Goal: Task Accomplishment & Management: Complete application form

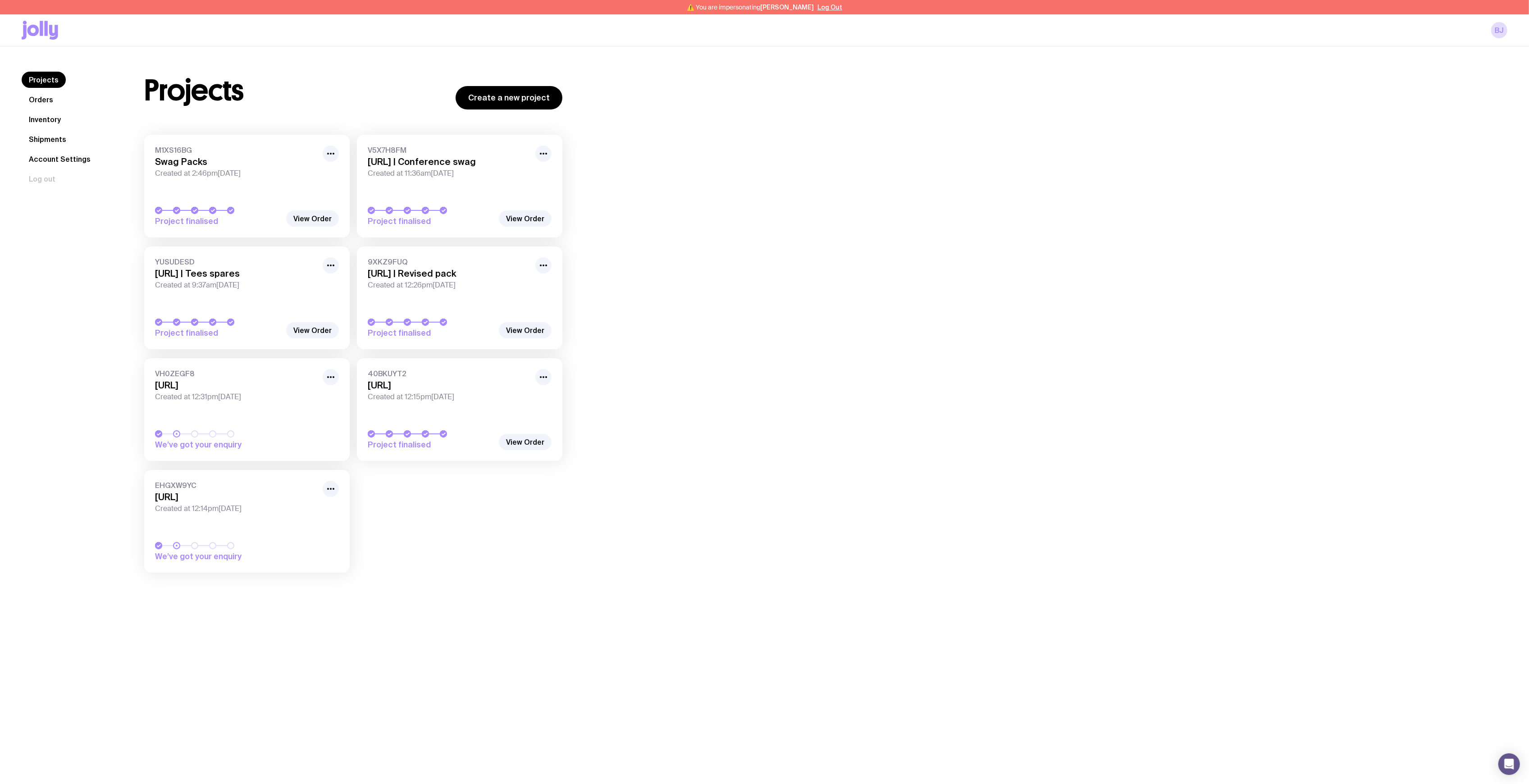
click at [231, 186] on link "M1XS16BG Swag Packs Created at 2:46pm, Thu 11th Sep 2025 Project finalised" at bounding box center [247, 186] width 205 height 103
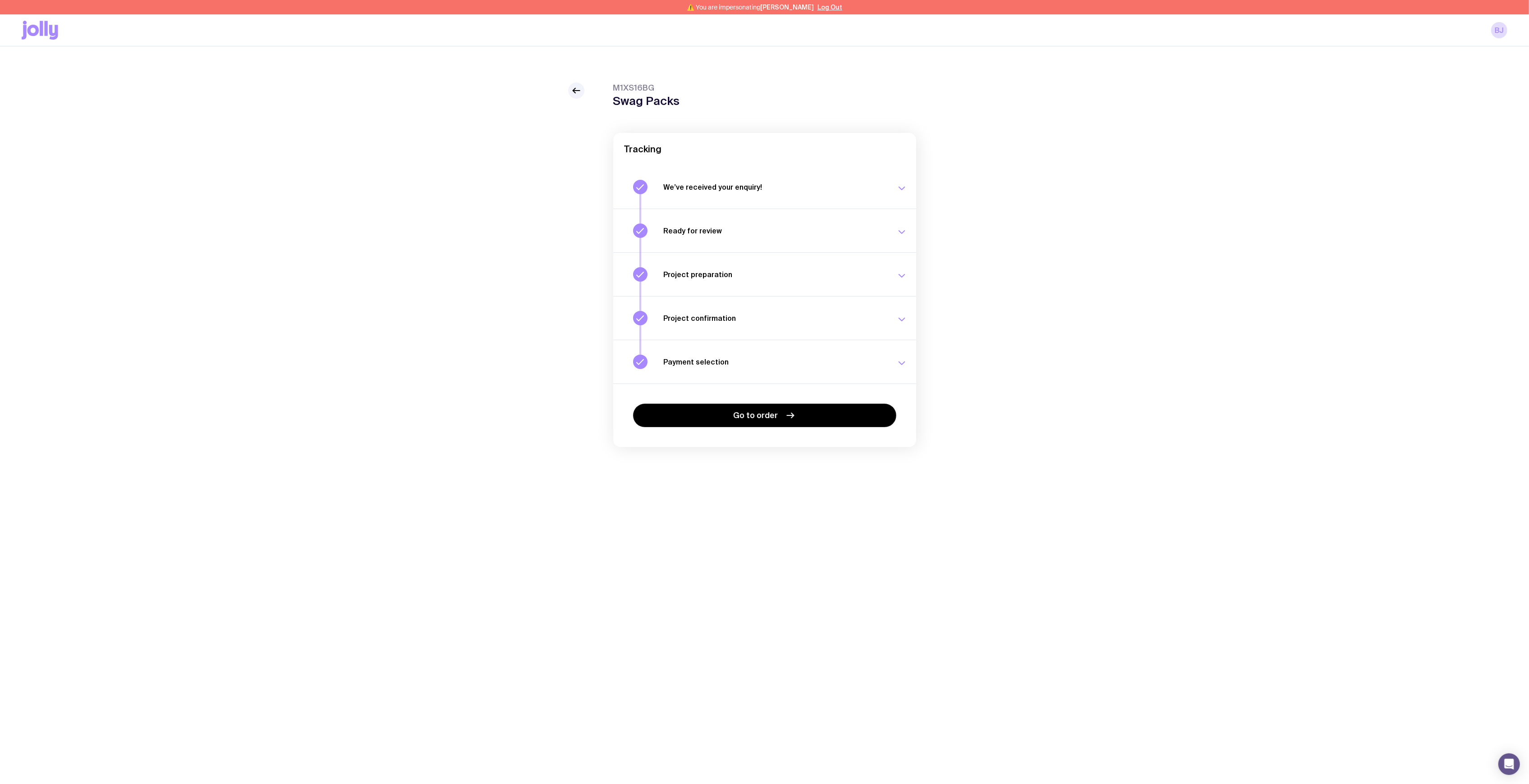
click at [585, 76] on div "M1XS16BG Swag Packs Tracking We’ve received your enquiry! Our team is on it and…" at bounding box center [764, 265] width 1529 height 437
click at [578, 93] on icon at bounding box center [576, 90] width 11 height 11
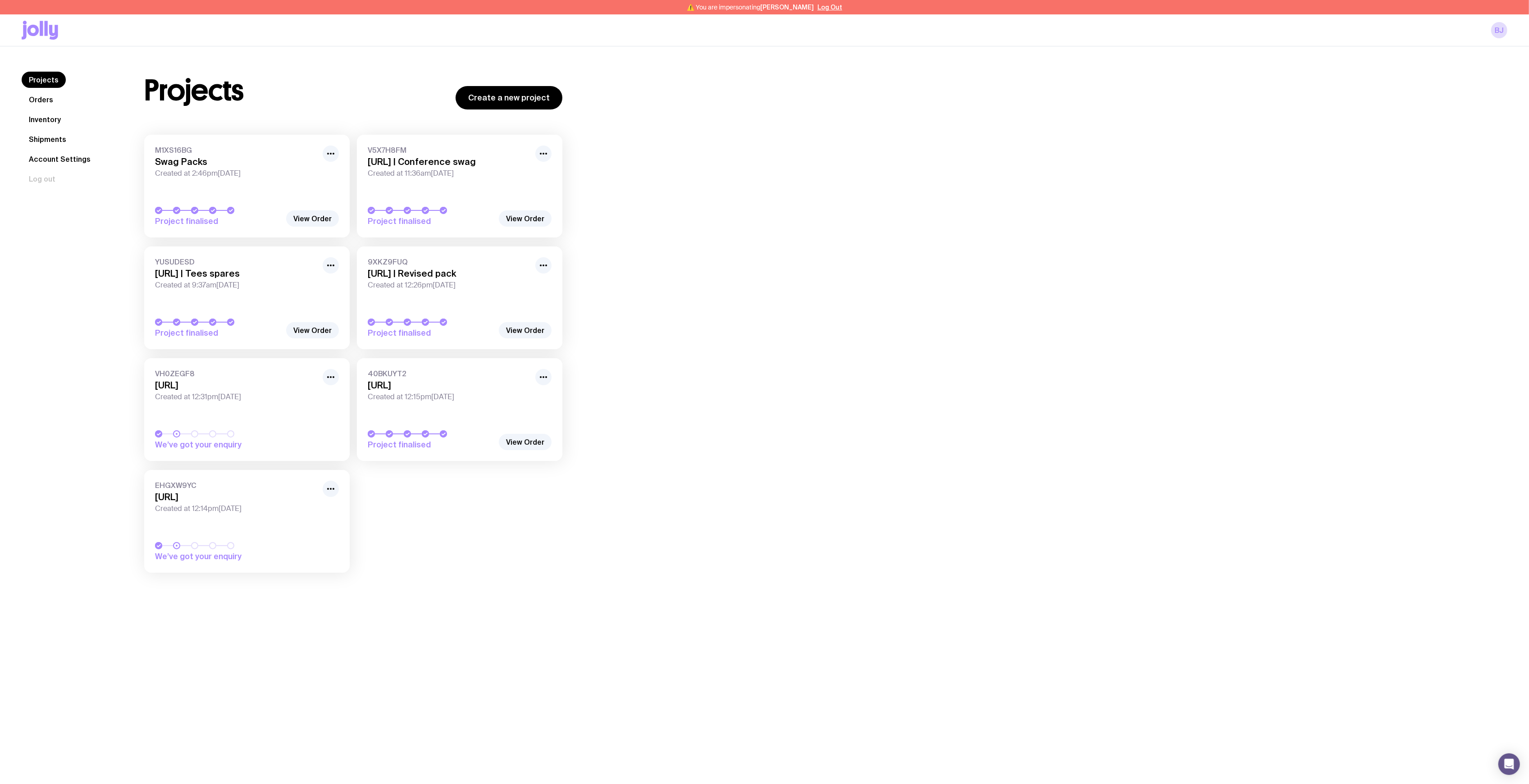
click at [44, 125] on link "Inventory" at bounding box center [45, 119] width 46 height 16
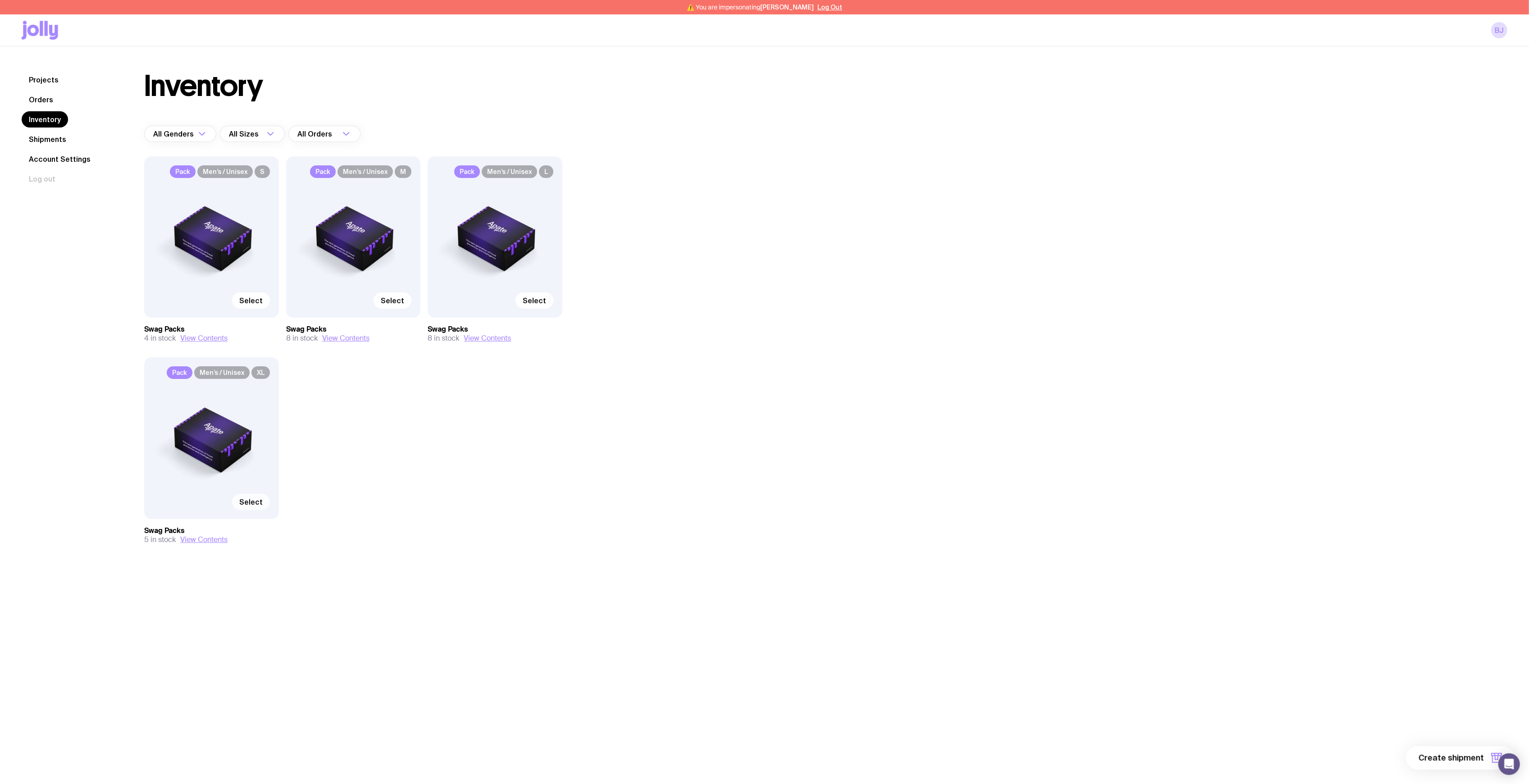
click at [256, 500] on span "Select" at bounding box center [250, 501] width 23 height 9
click at [0, 0] on input "Select" at bounding box center [0, 0] width 0 height 0
click at [256, 294] on label "Select" at bounding box center [251, 300] width 38 height 16
click at [0, 0] on input "Select" at bounding box center [0, 0] width 0 height 0
click at [390, 298] on span "Select" at bounding box center [392, 300] width 23 height 9
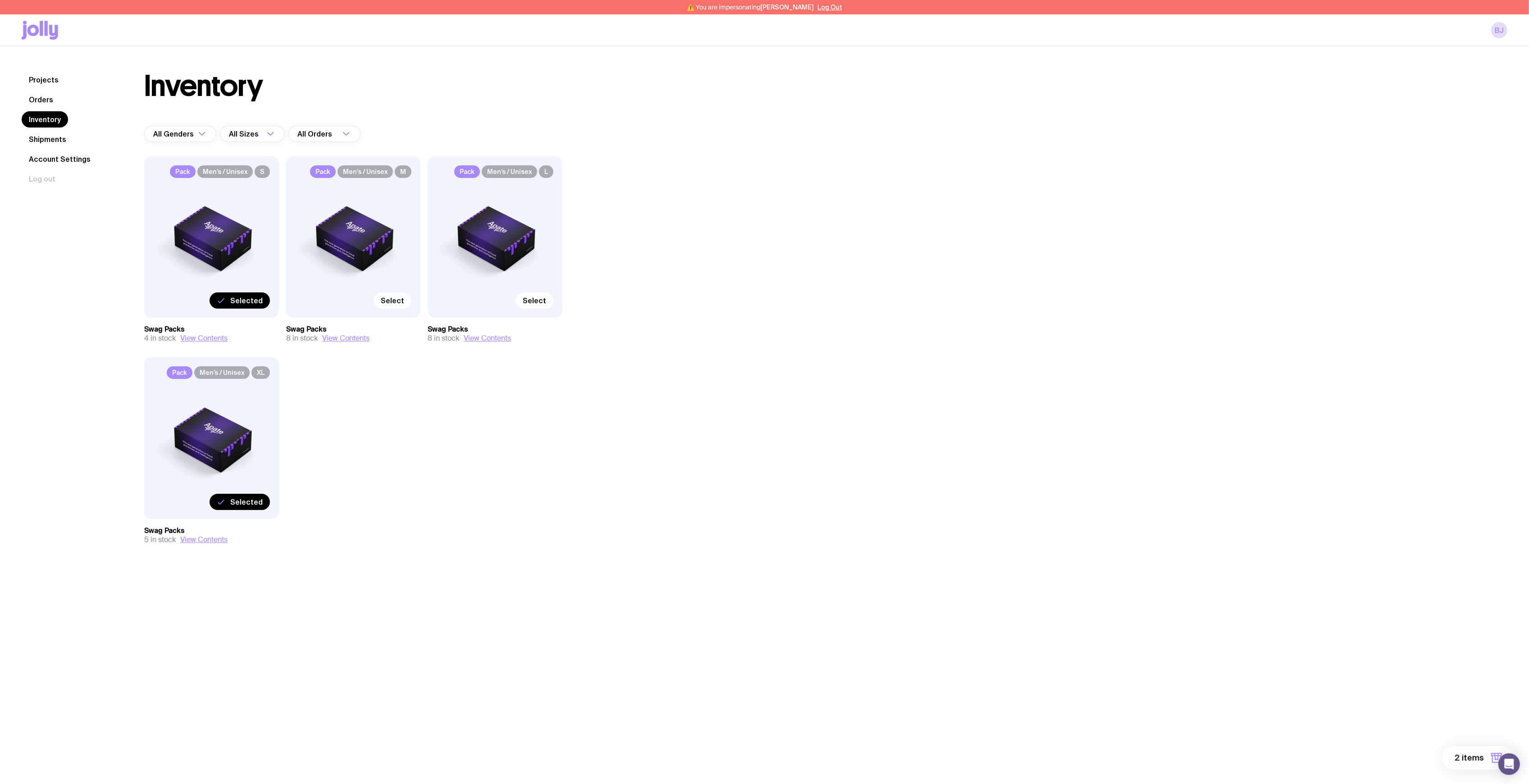
click at [0, 0] on input "Select" at bounding box center [0, 0] width 0 height 0
click at [537, 299] on span "Select" at bounding box center [534, 300] width 23 height 9
click at [0, 0] on input "Select" at bounding box center [0, 0] width 0 height 0
click at [1487, 747] on button "4 items" at bounding box center [1478, 757] width 73 height 23
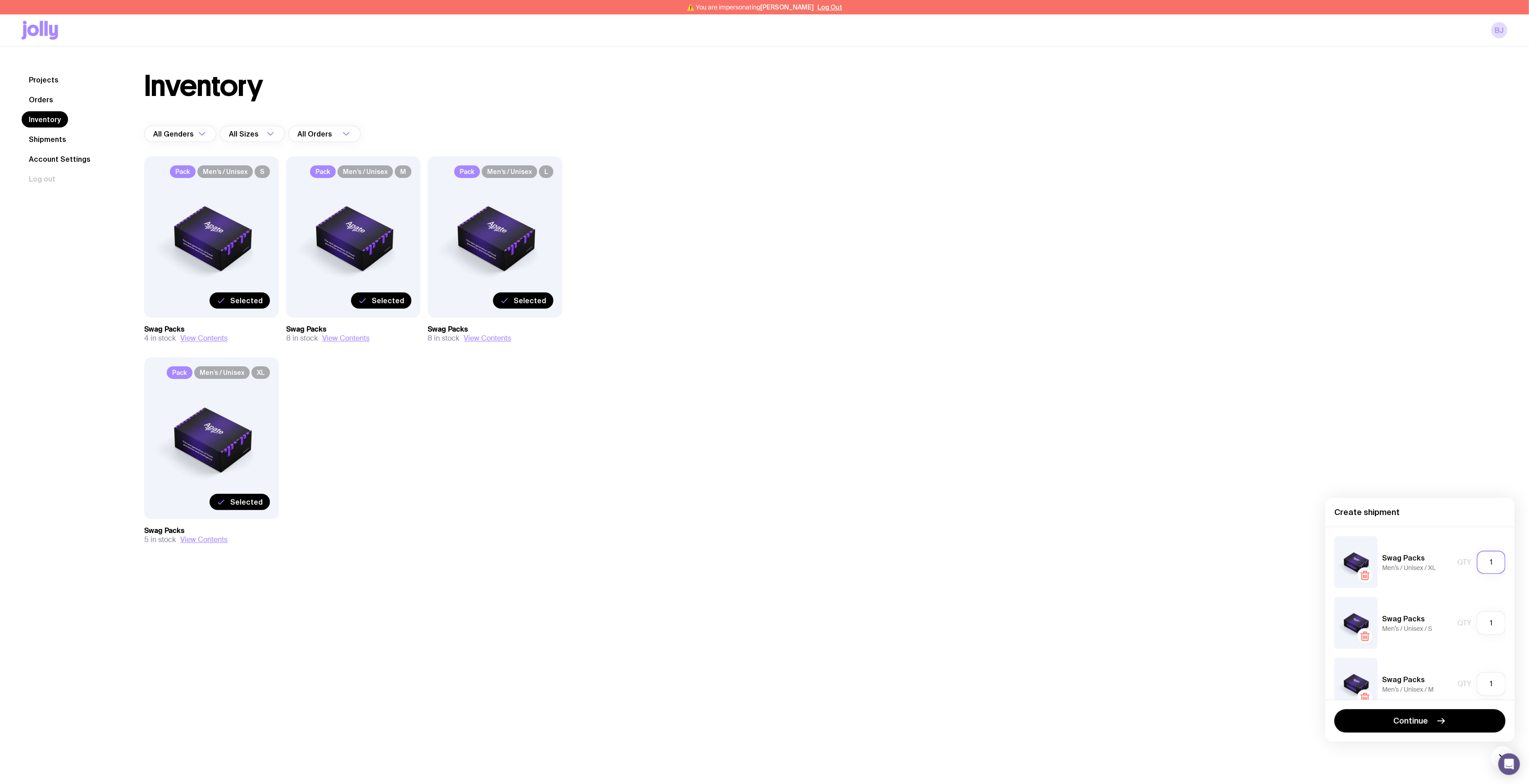
drag, startPoint x: 1493, startPoint y: 568, endPoint x: 1488, endPoint y: 565, distance: 5.8
click at [1488, 564] on input "1" at bounding box center [1491, 562] width 29 height 23
drag, startPoint x: 1488, startPoint y: 565, endPoint x: 1373, endPoint y: 555, distance: 115.4
click at [1457, 557] on div "Qty 1" at bounding box center [1481, 562] width 48 height 23
drag, startPoint x: 1484, startPoint y: 560, endPoint x: 1466, endPoint y: 566, distance: 19.0
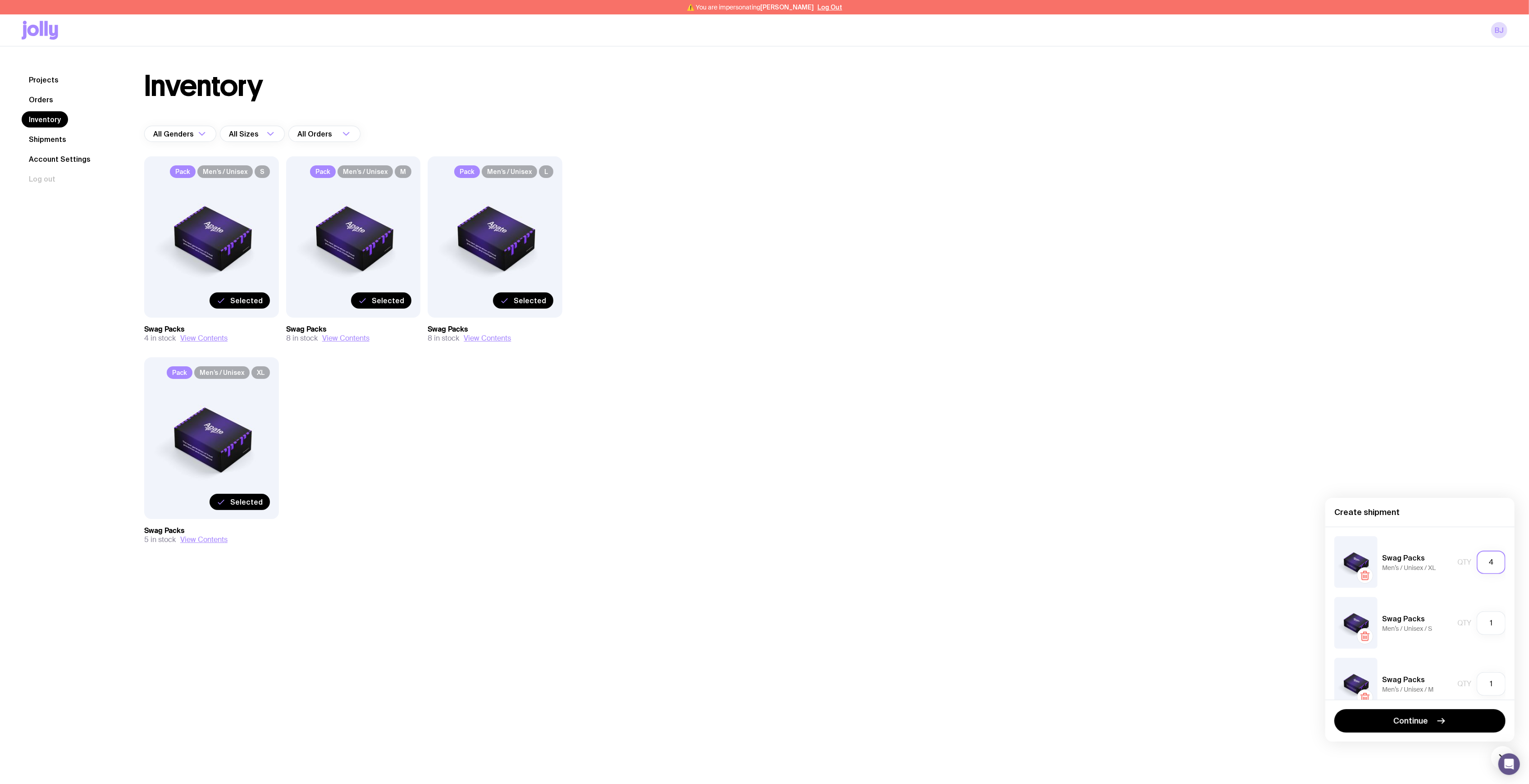
click at [1464, 561] on div "Qty 4" at bounding box center [1481, 562] width 48 height 23
type input "2"
drag, startPoint x: 1492, startPoint y: 622, endPoint x: 1439, endPoint y: 620, distance: 53.0
click at [1439, 620] on div "Swag Packs Men’s / Unisex / S Qty 1" at bounding box center [1420, 623] width 171 height 52
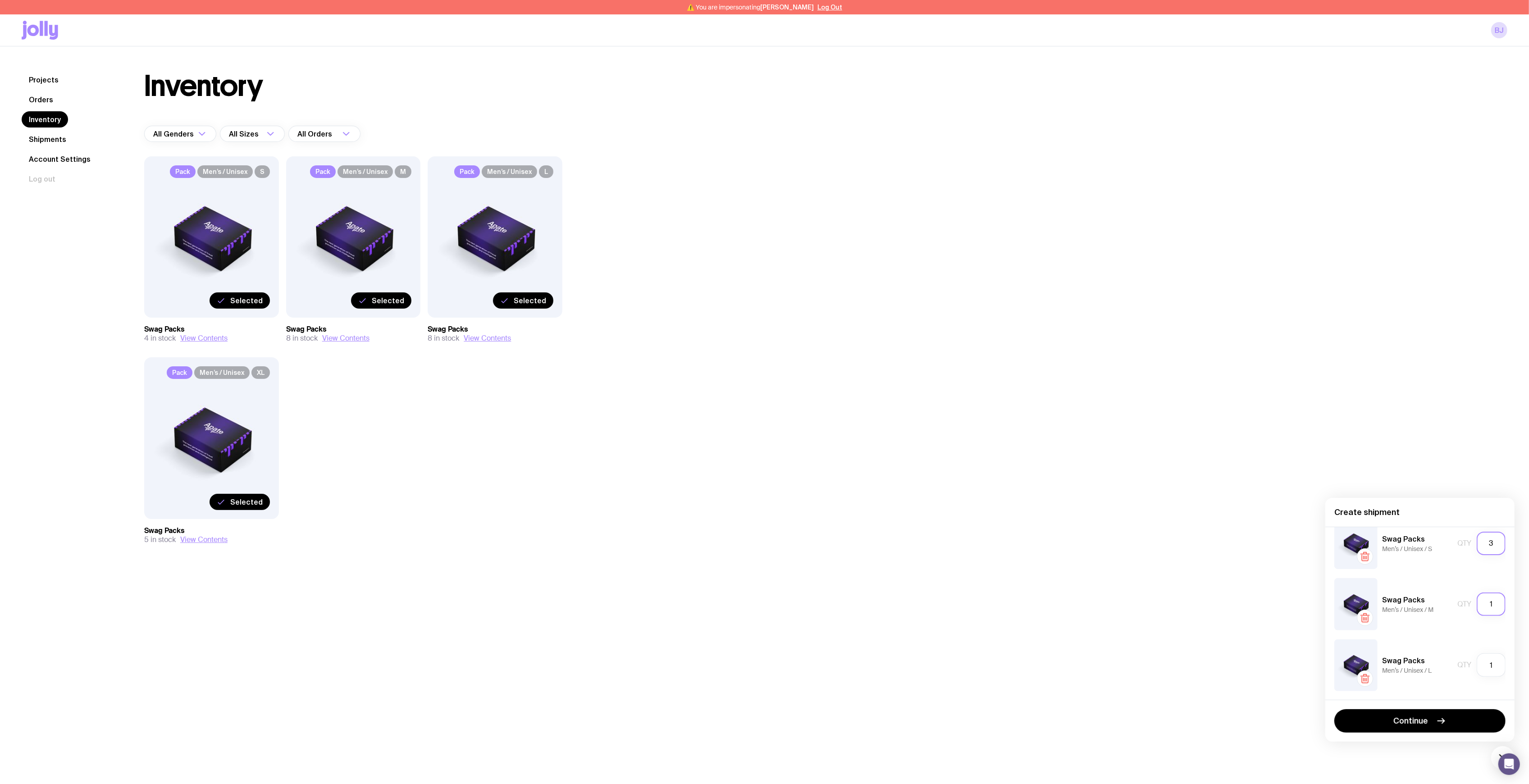
type input "3"
drag, startPoint x: 1487, startPoint y: 605, endPoint x: 1466, endPoint y: 606, distance: 21.0
click at [1477, 607] on input "1" at bounding box center [1491, 604] width 29 height 23
type input "5"
drag, startPoint x: 1480, startPoint y: 665, endPoint x: 1465, endPoint y: 665, distance: 15.0
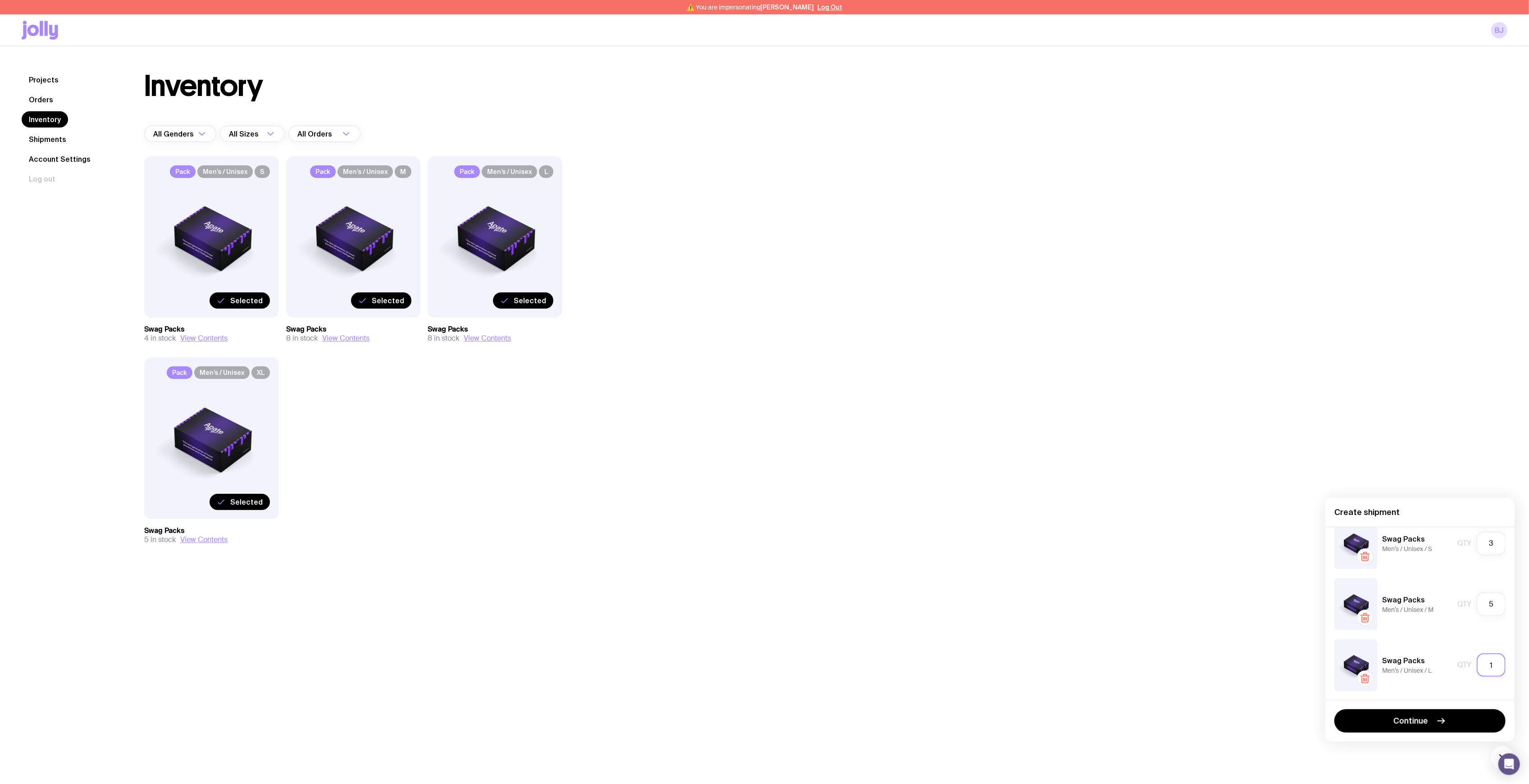
click at [1465, 665] on div "Qty 1" at bounding box center [1481, 665] width 48 height 23
type input "5"
click at [1468, 723] on button "Continue" at bounding box center [1420, 720] width 171 height 23
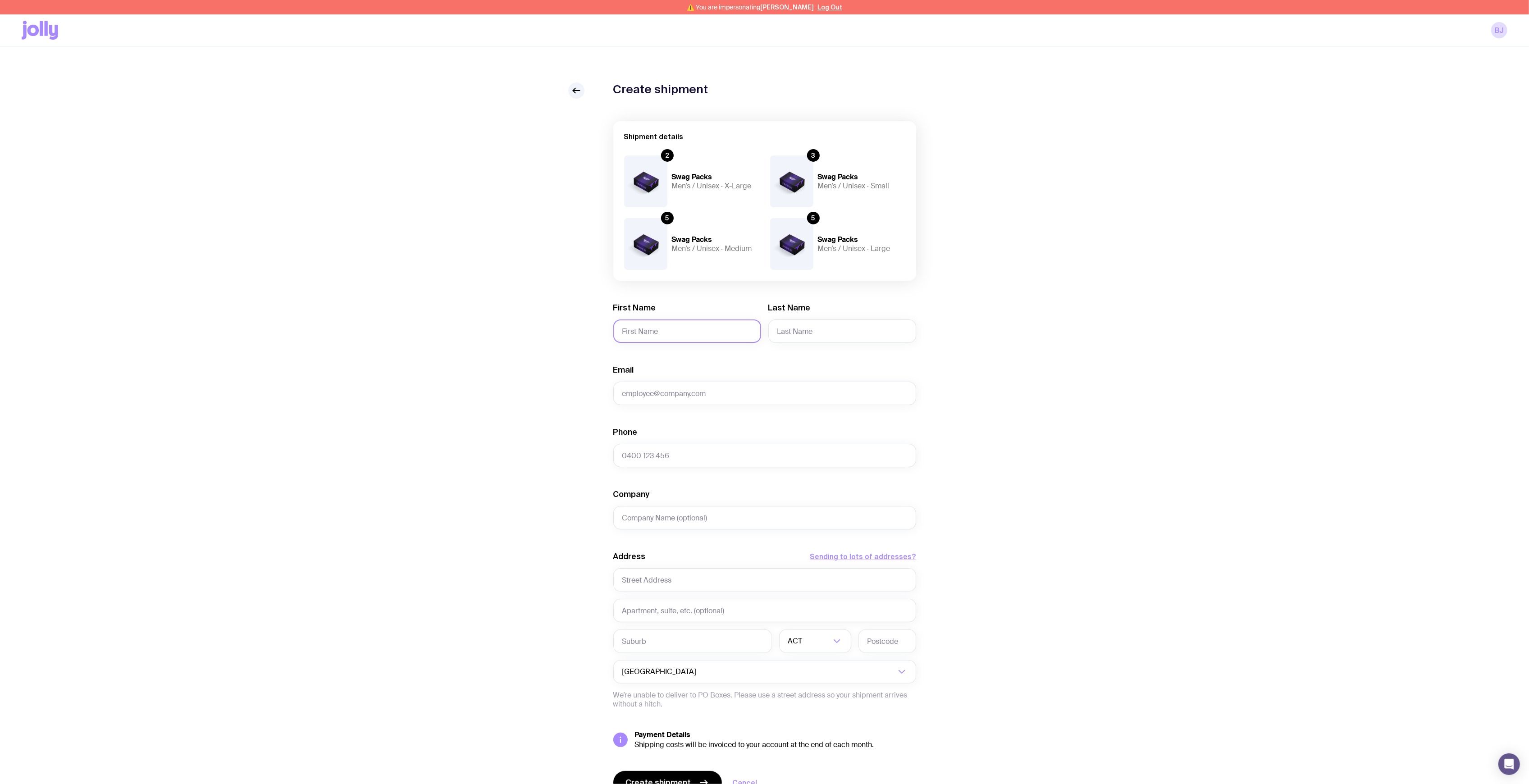
click at [676, 337] on input "First Name" at bounding box center [687, 331] width 148 height 23
click at [673, 335] on input "First Name" at bounding box center [687, 331] width 148 height 23
click at [673, 334] on input "First Name" at bounding box center [687, 331] width 148 height 23
type input "Brad"
click at [793, 330] on input "Last Name" at bounding box center [842, 331] width 148 height 23
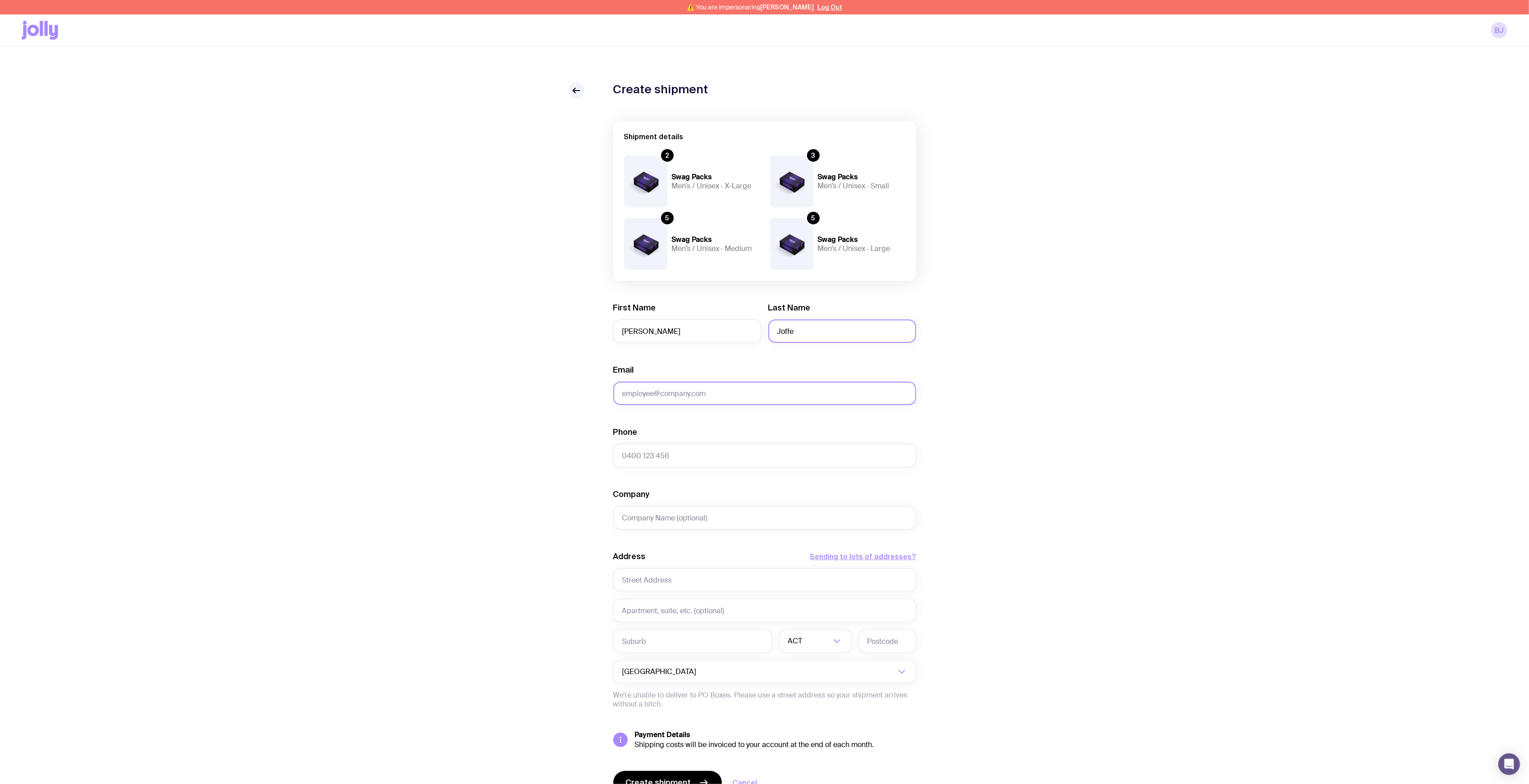
type input "Joffe"
click at [751, 384] on input "Email" at bounding box center [764, 393] width 303 height 23
paste input "brad@apate.ai"
type input "brad@apate.ai"
click at [732, 450] on input "Phone" at bounding box center [764, 455] width 303 height 23
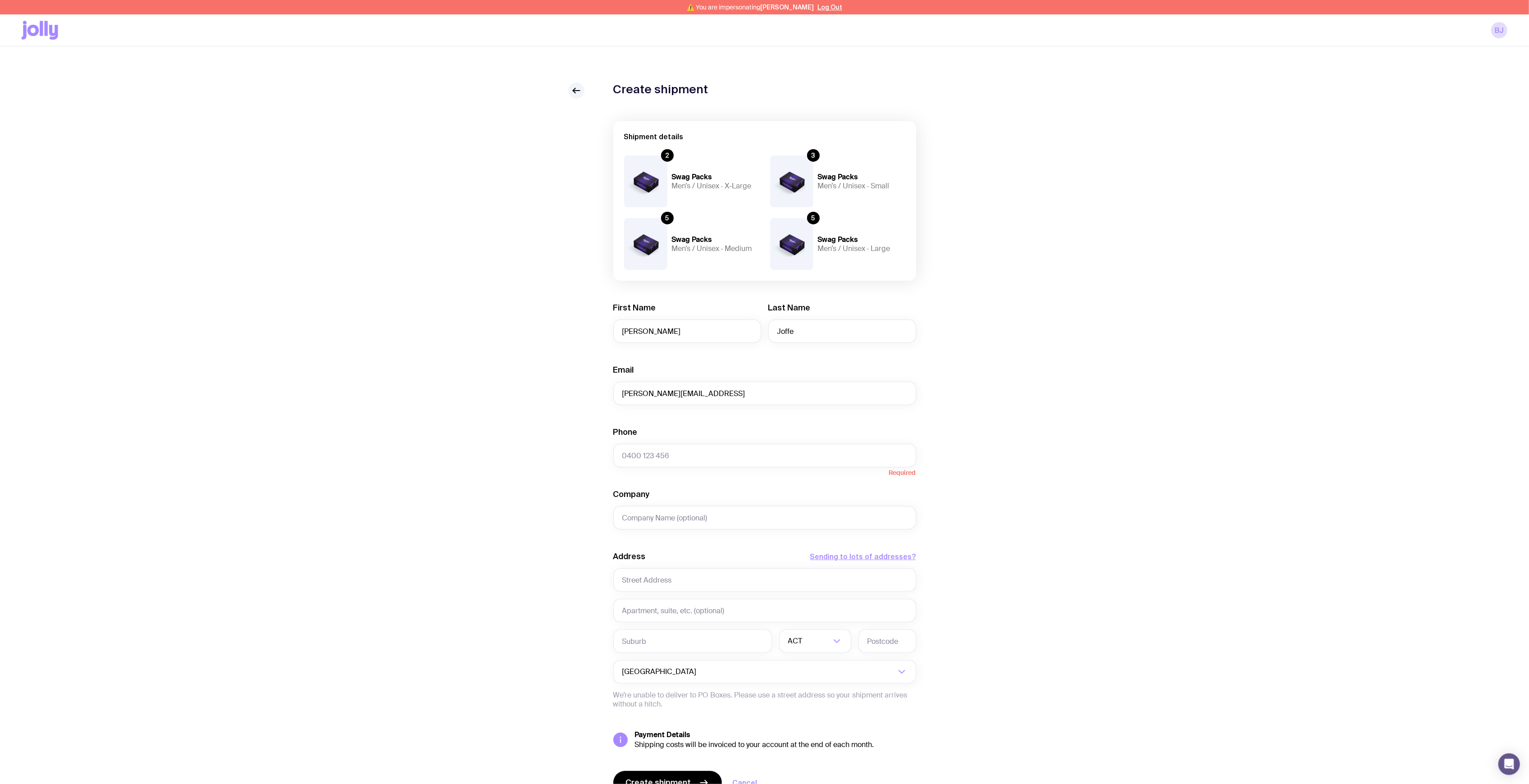
drag, startPoint x: 1008, startPoint y: 457, endPoint x: 959, endPoint y: 518, distance: 78.2
click at [1003, 461] on div "Create shipment Shipment details 2 Swag Packs Men’s / Unisex · X-Large 3 Swag P…" at bounding box center [764, 456] width 1486 height 748
click at [689, 469] on span "Required" at bounding box center [764, 471] width 303 height 9
click at [693, 458] on input "Phone" at bounding box center [764, 455] width 303 height 23
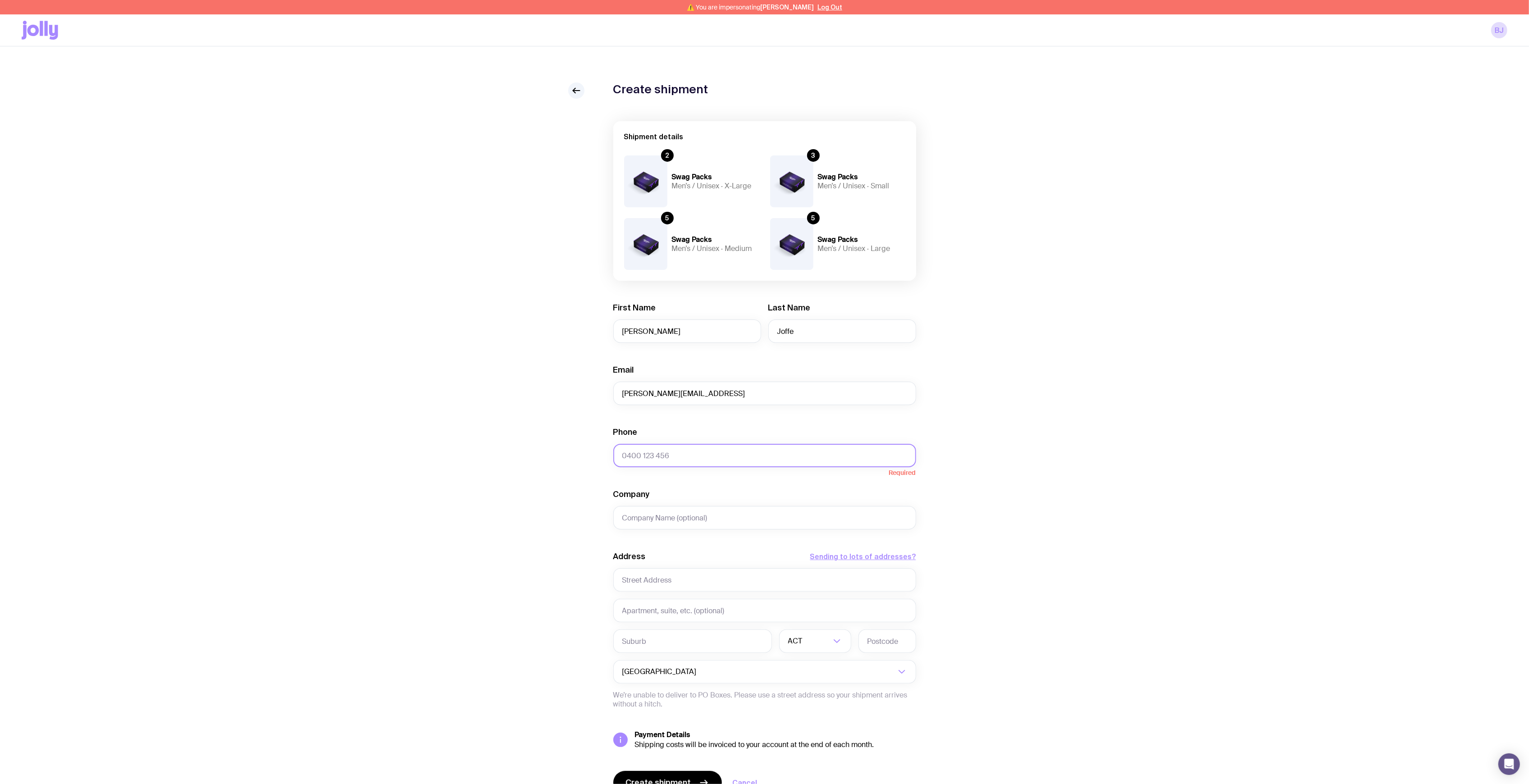
paste input "61416109769"
drag, startPoint x: 695, startPoint y: 521, endPoint x: 700, endPoint y: 521, distance: 5.0
click at [697, 523] on input "Company" at bounding box center [764, 518] width 303 height 23
click at [620, 455] on input "61416109769" at bounding box center [764, 455] width 303 height 23
click at [624, 456] on input "61416109769" at bounding box center [764, 455] width 303 height 23
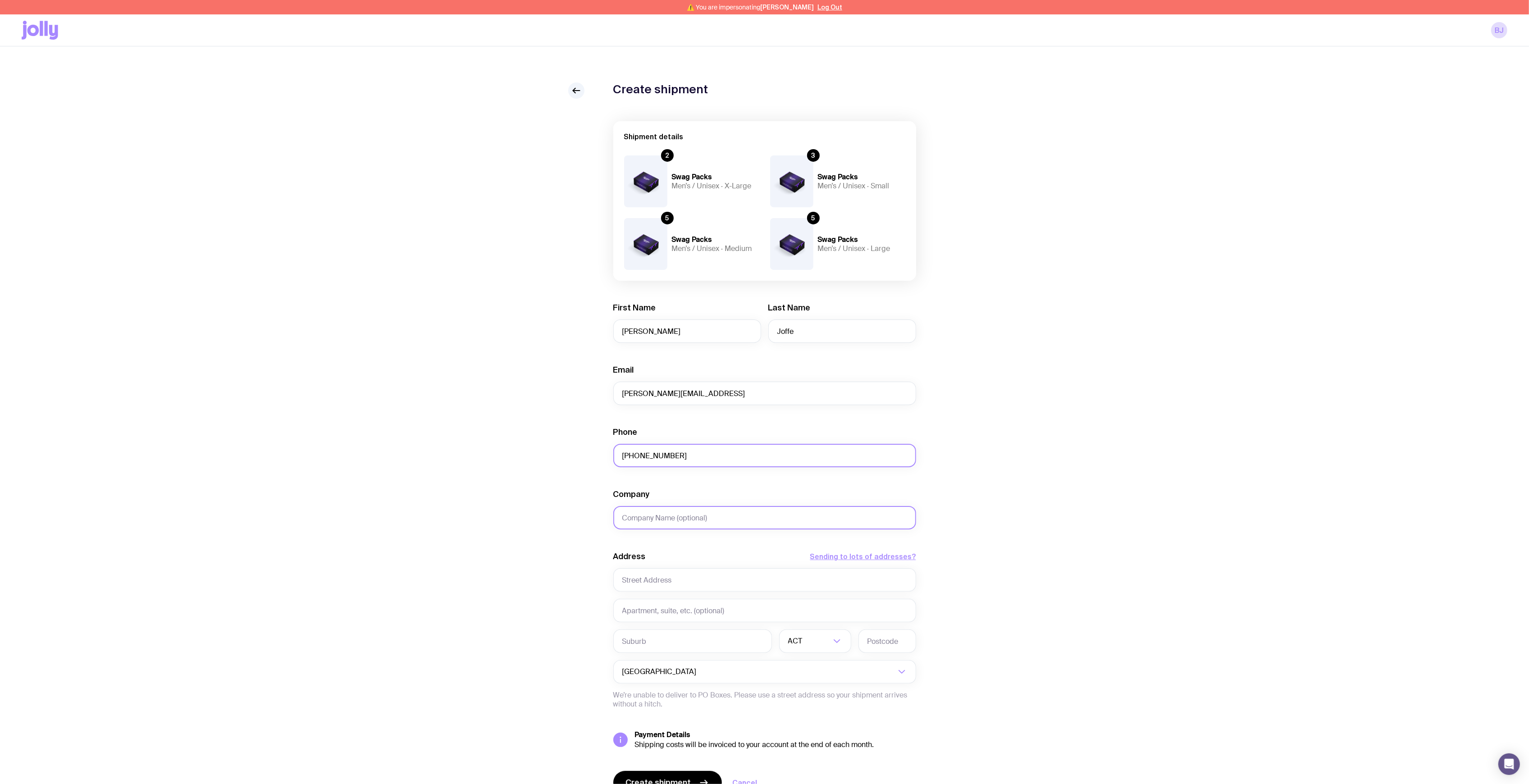
type input "+61416109769"
click at [680, 523] on input "Company" at bounding box center [764, 518] width 303 height 23
type input "Apate.ai"
click at [682, 565] on div "Address Sending to lots of addresses?" at bounding box center [764, 560] width 303 height 17
drag, startPoint x: 674, startPoint y: 572, endPoint x: 673, endPoint y: 577, distance: 5.1
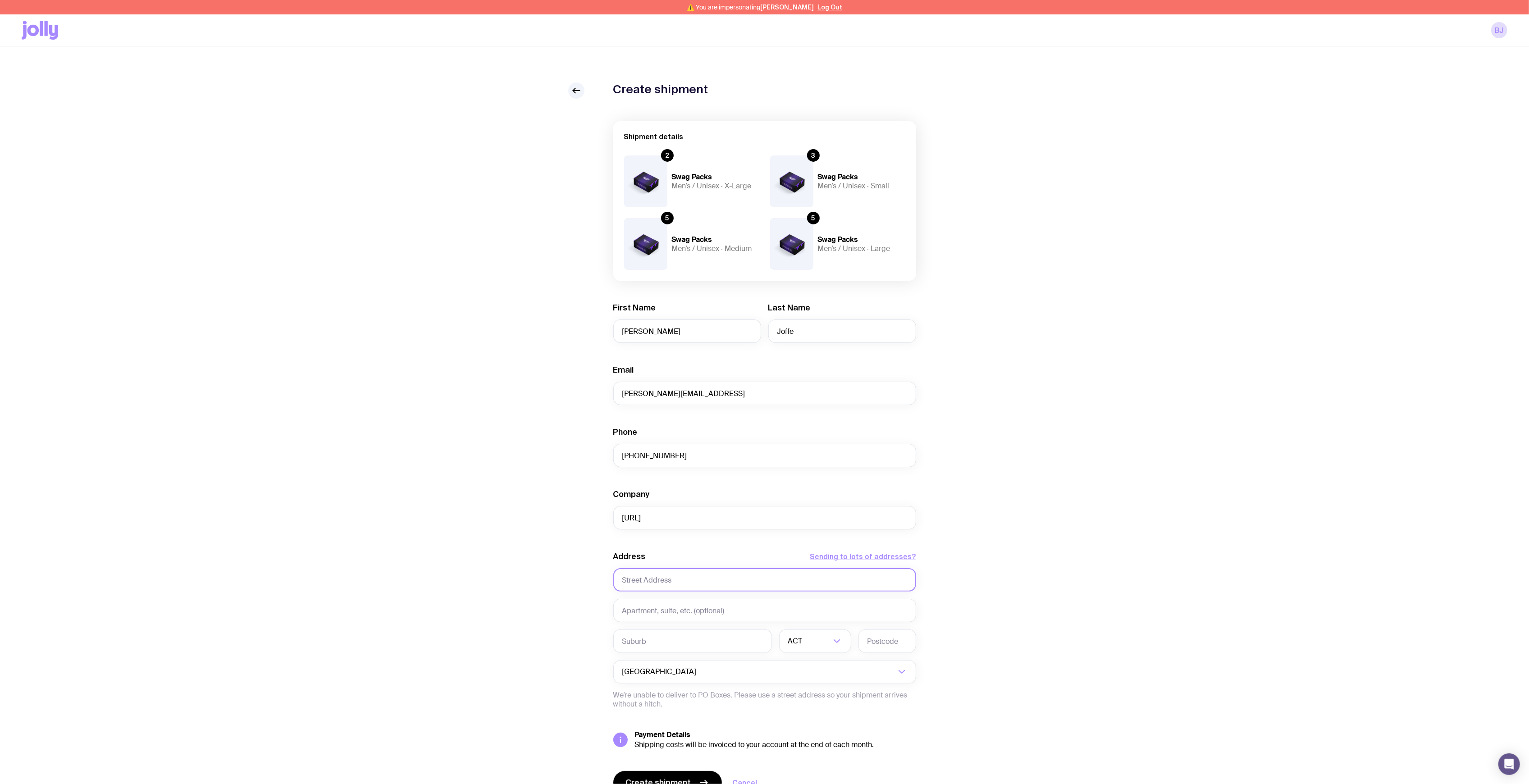
click at [673, 574] on input "text" at bounding box center [764, 579] width 303 height 23
click at [673, 577] on input "text" at bounding box center [764, 579] width 303 height 23
paste input "Level 45, 680 George Street NSW 2000."
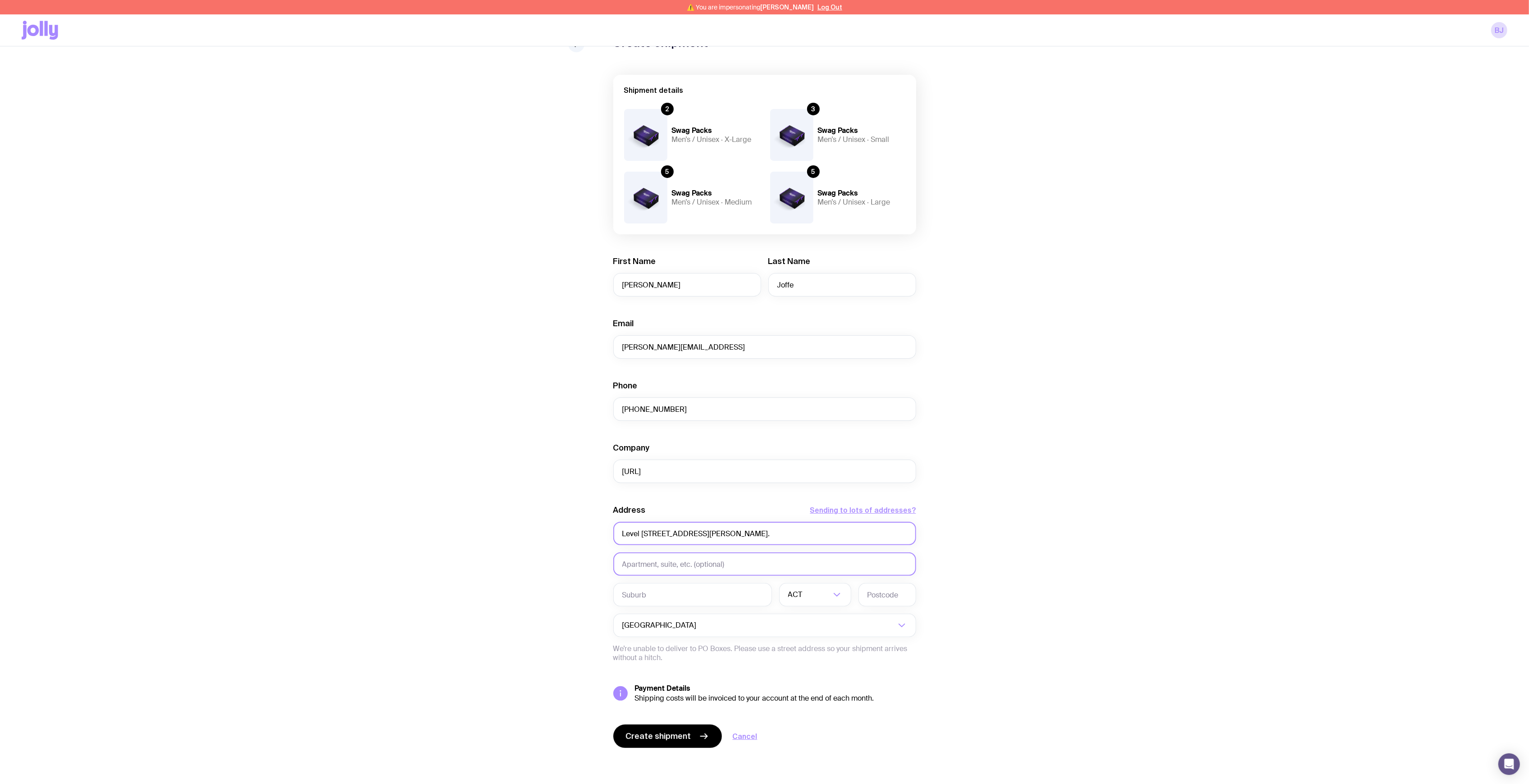
type input "Level 45, 680 George Street NSW 2000."
click at [665, 572] on input "text" at bounding box center [764, 564] width 303 height 23
type input "Level 45"
drag, startPoint x: 655, startPoint y: 534, endPoint x: 605, endPoint y: 534, distance: 50.0
click at [605, 534] on div "Create shipment Shipment details 2 Swag Packs Men’s / Unisex · X-Large 3 Swag P…" at bounding box center [764, 410] width 1486 height 748
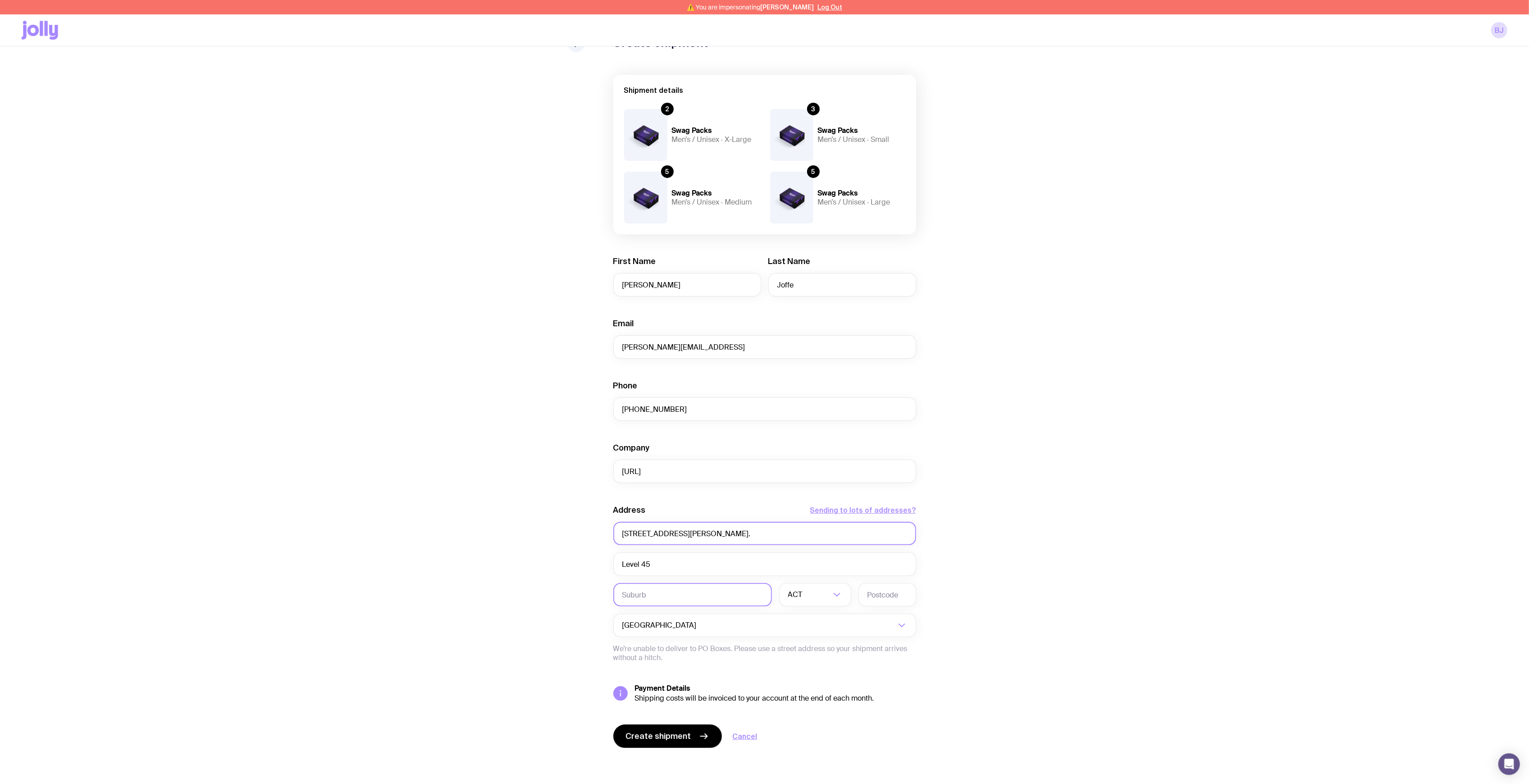
type input "680 George Street NSW 2000."
click at [667, 591] on input "text" at bounding box center [692, 594] width 158 height 23
click at [678, 595] on input "text" at bounding box center [692, 594] width 158 height 23
type input "NSW"
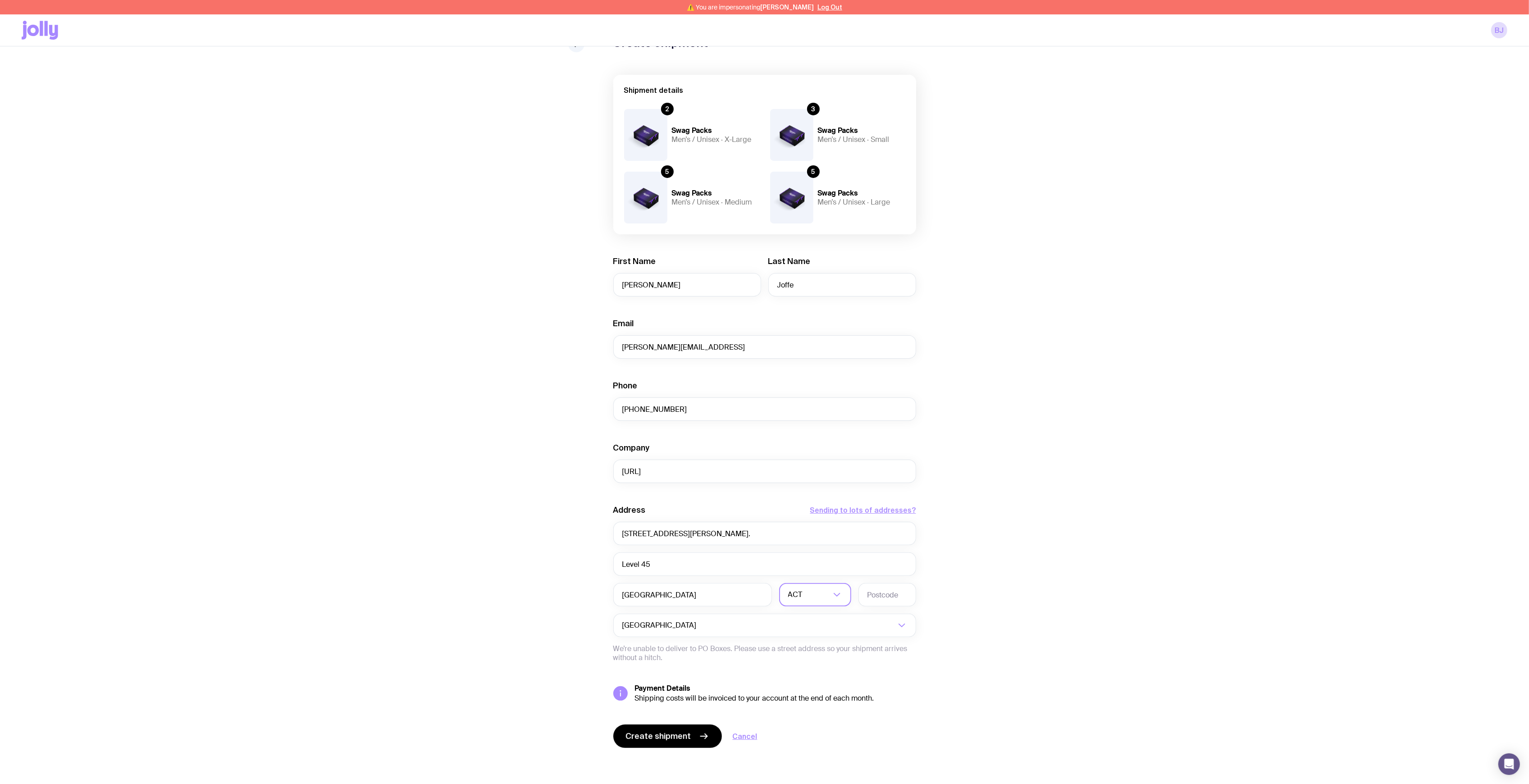
click at [788, 591] on div "ACT" at bounding box center [805, 594] width 52 height 23
click at [681, 604] on input "NSW" at bounding box center [692, 594] width 158 height 23
drag, startPoint x: 671, startPoint y: 596, endPoint x: 555, endPoint y: 593, distance: 116.0
click at [562, 594] on div "Create shipment Shipment details 2 Swag Packs Men’s / Unisex · X-Large 3 Swag P…" at bounding box center [764, 410] width 1486 height 748
type input "Sydney"
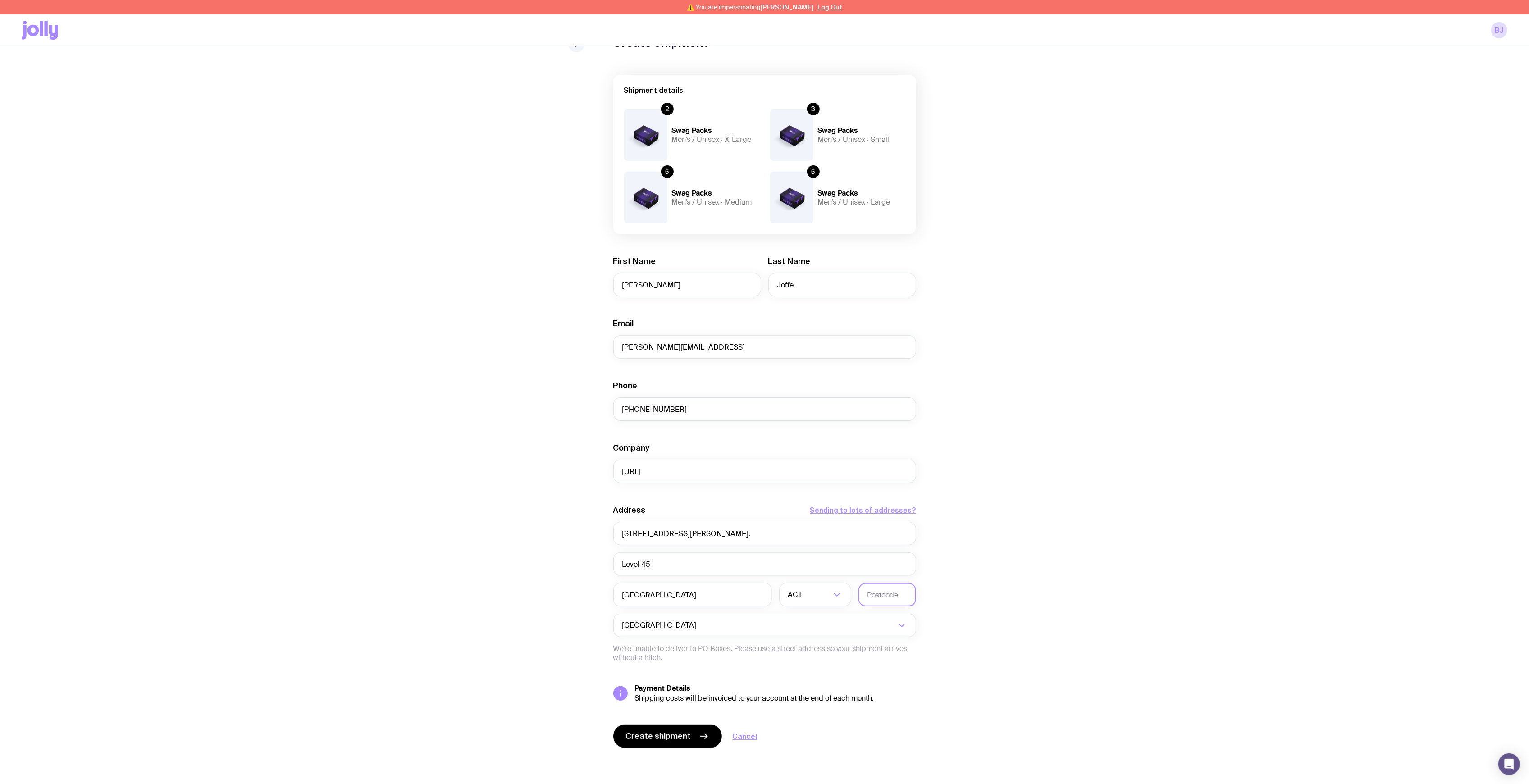
click at [880, 596] on input "text" at bounding box center [887, 594] width 58 height 23
type input "2000"
click at [835, 591] on icon "Search for option" at bounding box center [837, 595] width 11 height 11
click at [808, 638] on li "NSW" at bounding box center [815, 642] width 71 height 20
drag, startPoint x: 732, startPoint y: 538, endPoint x: 688, endPoint y: 542, distance: 44.2
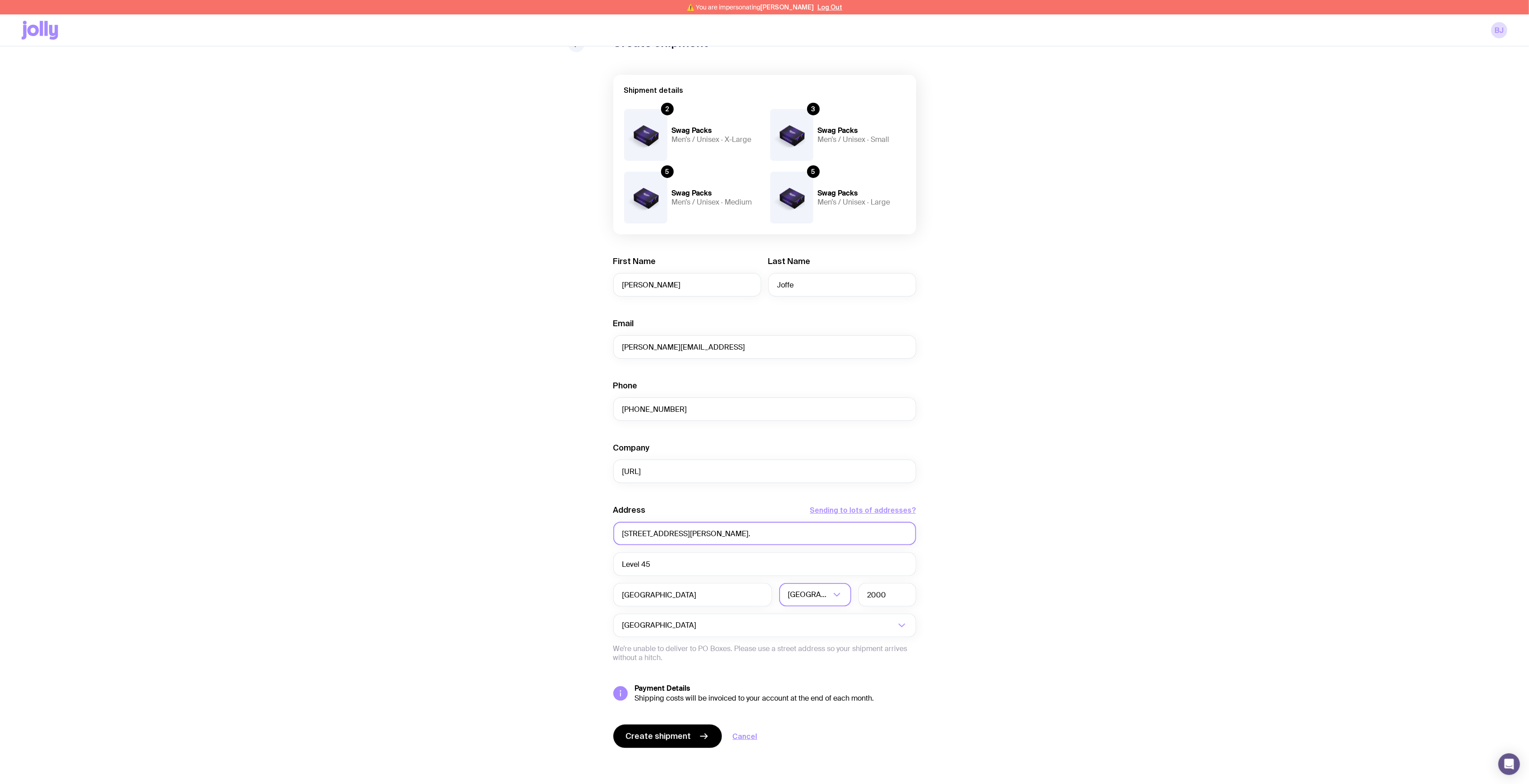
click at [689, 544] on input "680 George Street NSW 2000." at bounding box center [764, 533] width 303 height 23
type input "680 George Street"
click at [1188, 532] on div "Create shipment Shipment details 2 Swag Packs Men’s / Unisex · X-Large 3 Swag P…" at bounding box center [764, 410] width 1486 height 748
click at [680, 737] on span "Create shipment" at bounding box center [659, 736] width 65 height 11
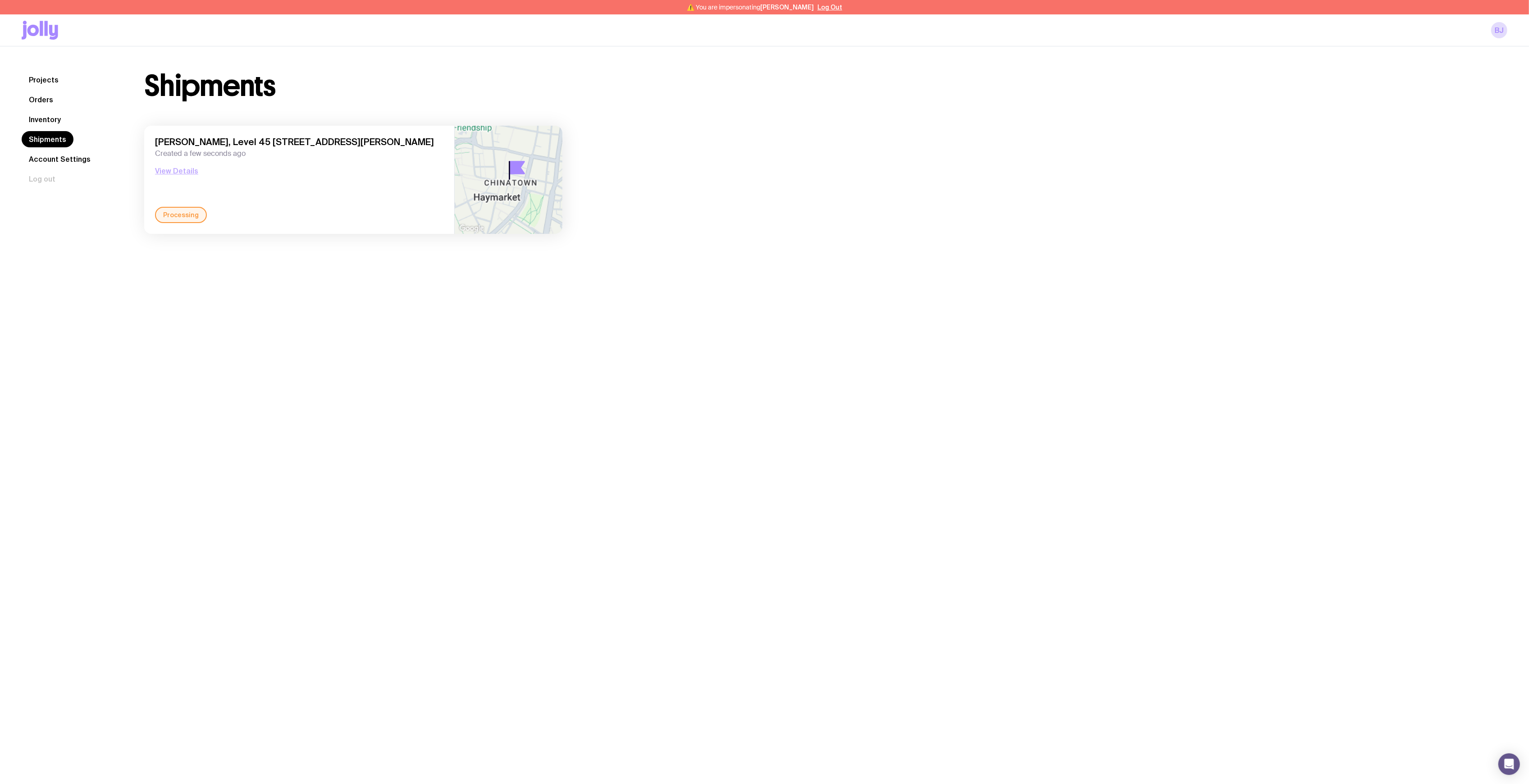
click at [181, 169] on button "View Details" at bounding box center [176, 171] width 43 height 11
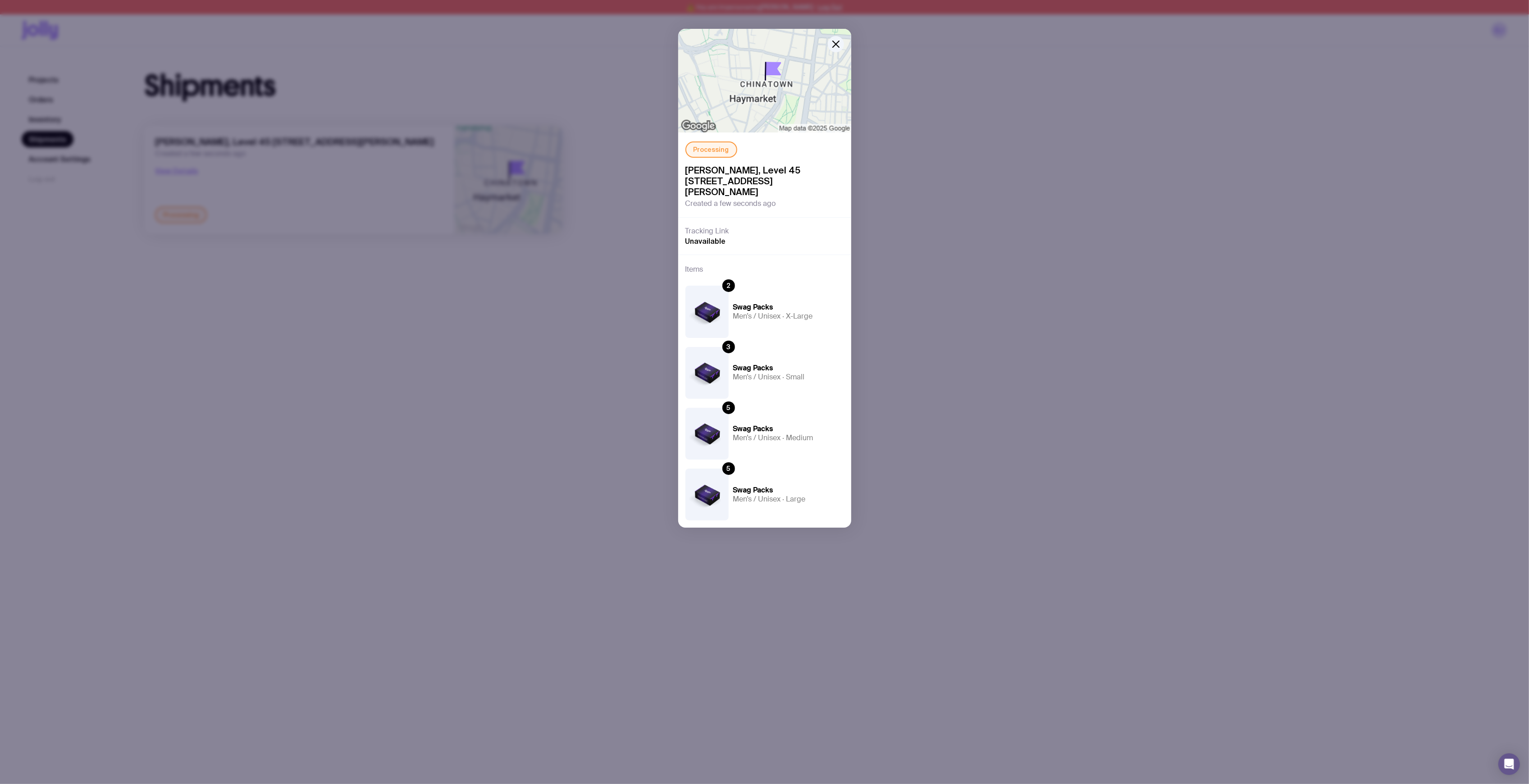
scroll to position [47, 0]
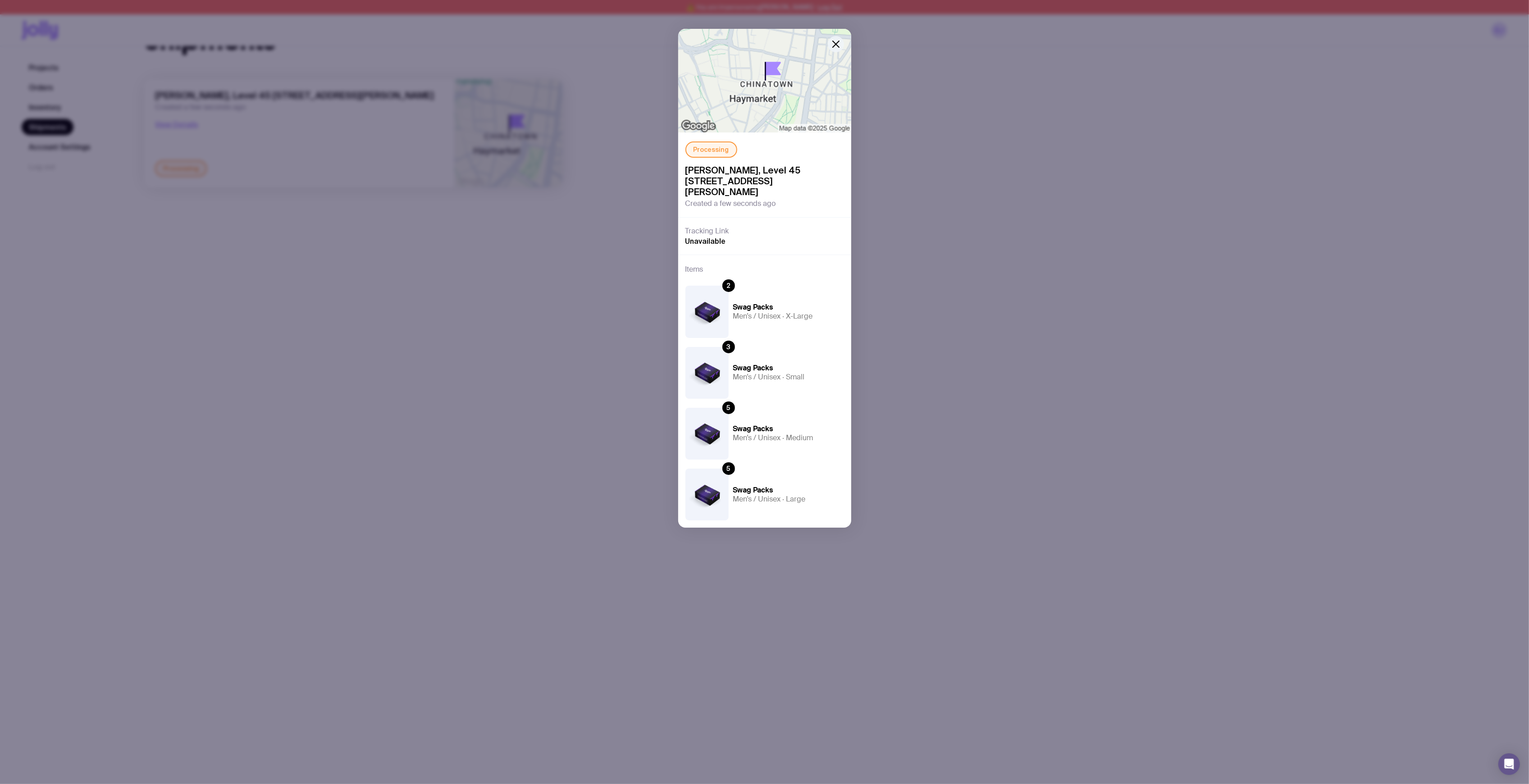
click at [836, 44] on g "button" at bounding box center [836, 44] width 7 height 7
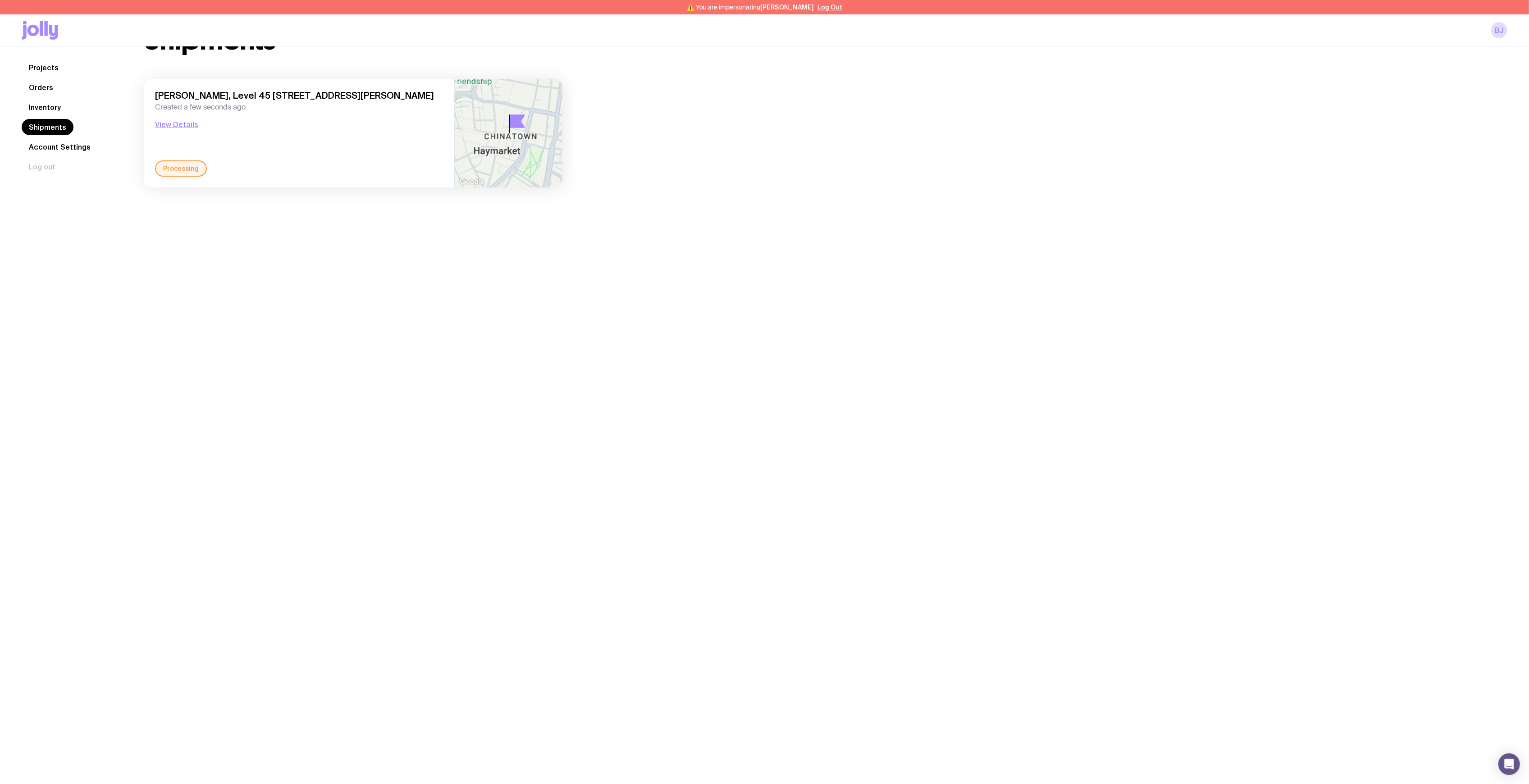
click at [36, 109] on link "Inventory" at bounding box center [45, 107] width 46 height 16
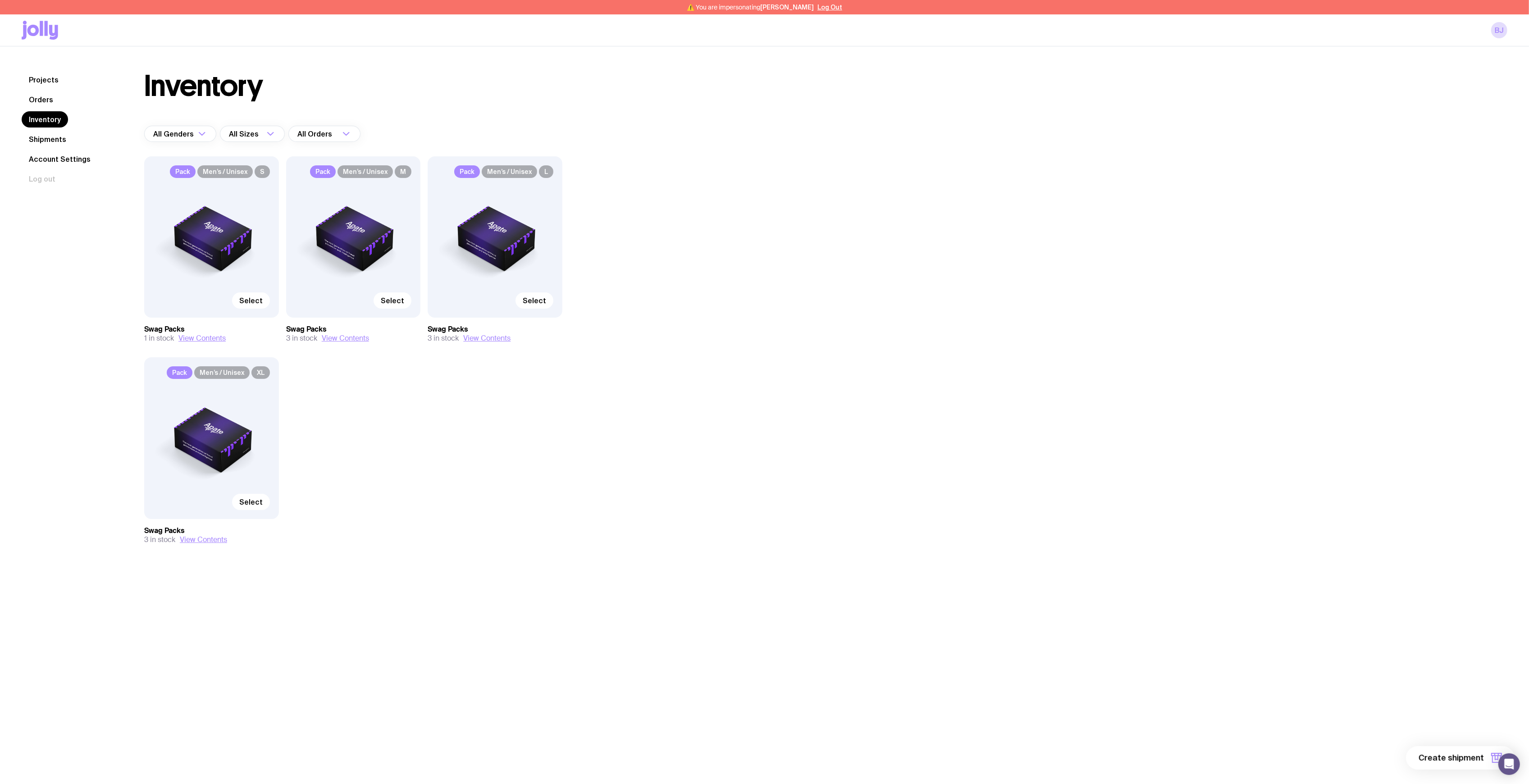
click at [413, 465] on div "Pack Men’s / Unisex S Select Swag Packs 1 in stock View Contents Pack Men’s / U…" at bounding box center [353, 368] width 418 height 424
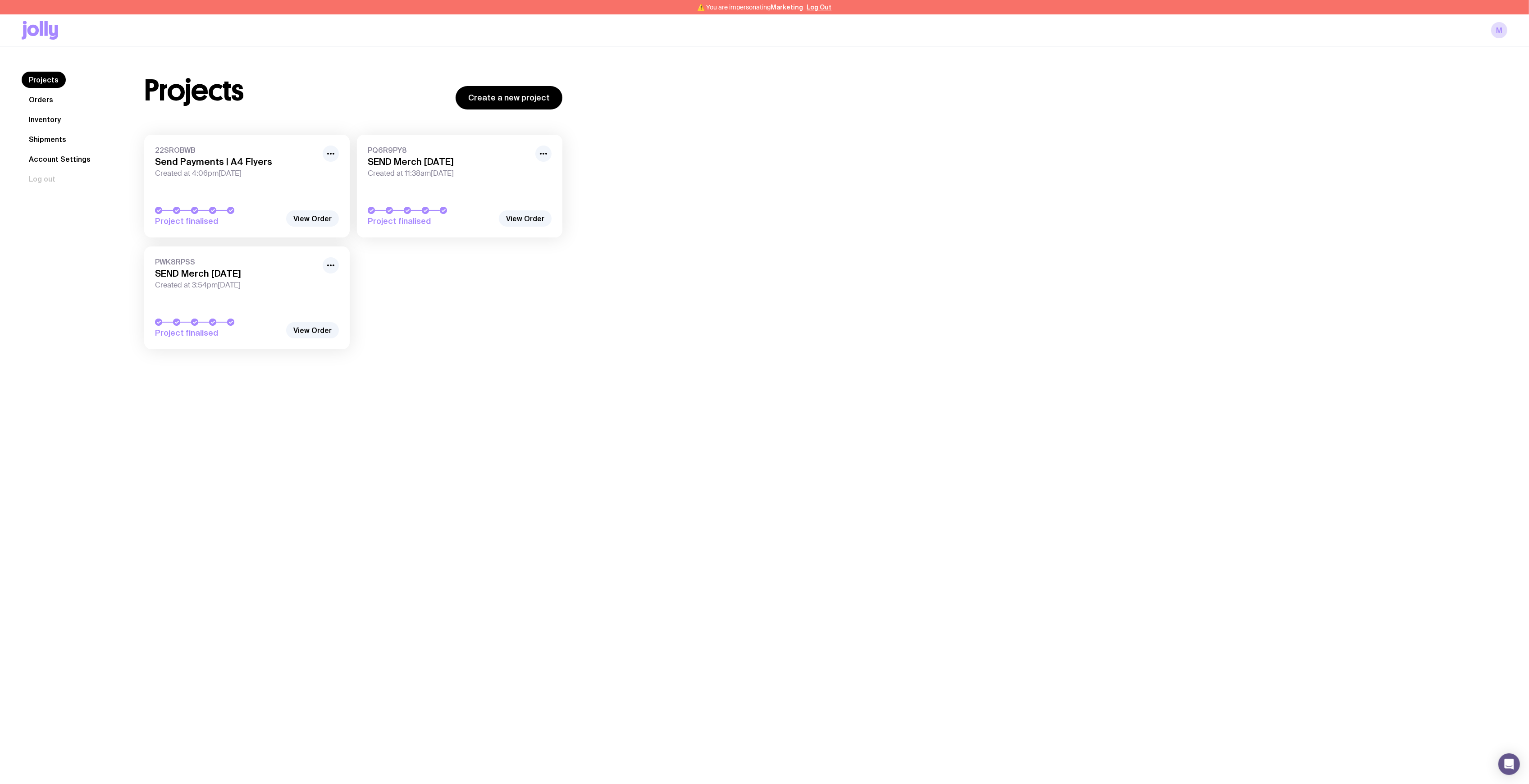
click at [40, 123] on link "Inventory" at bounding box center [45, 119] width 46 height 16
click at [49, 117] on link "Inventory" at bounding box center [45, 119] width 46 height 16
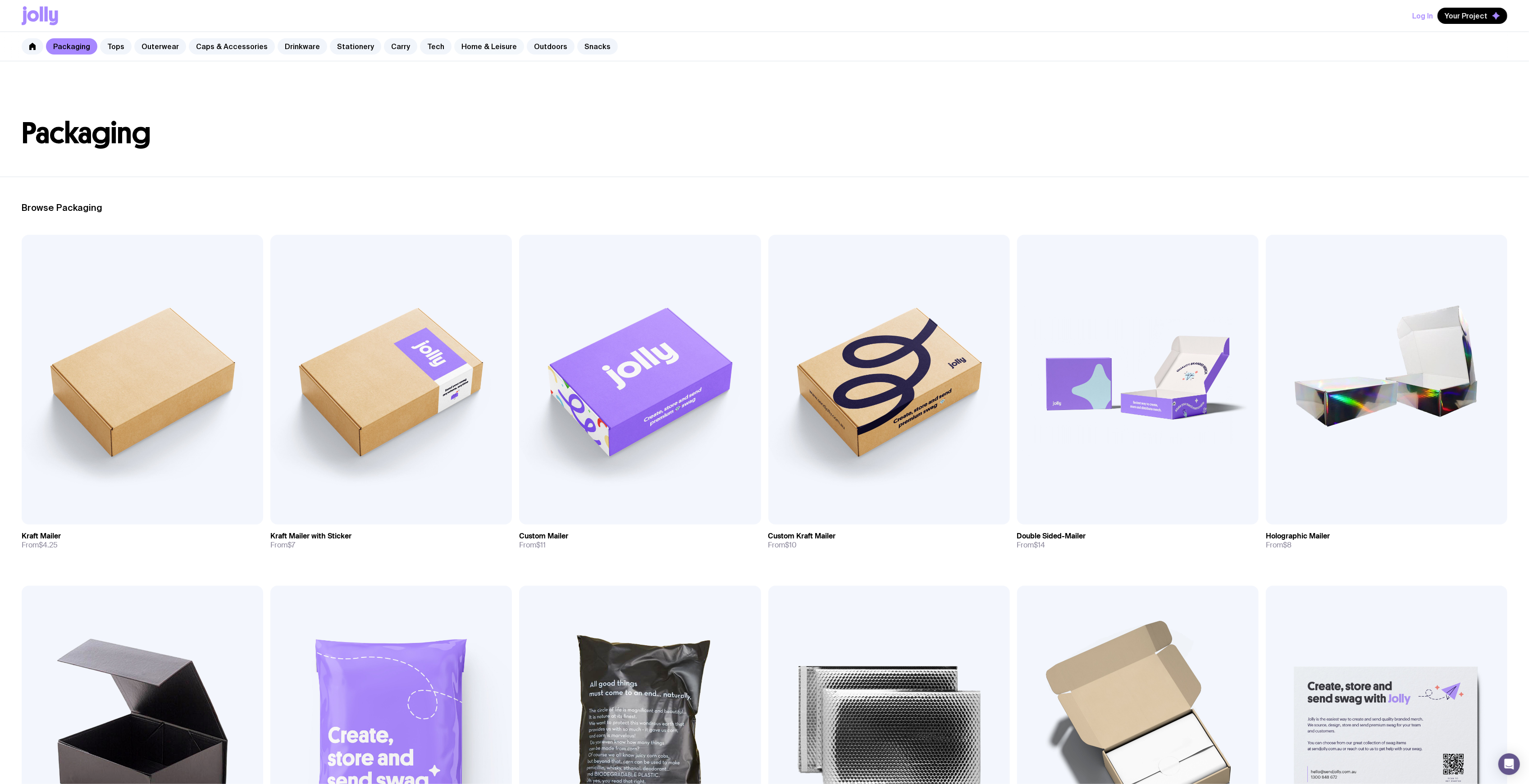
click at [460, 44] on link "Home & Leisure" at bounding box center [489, 46] width 70 height 16
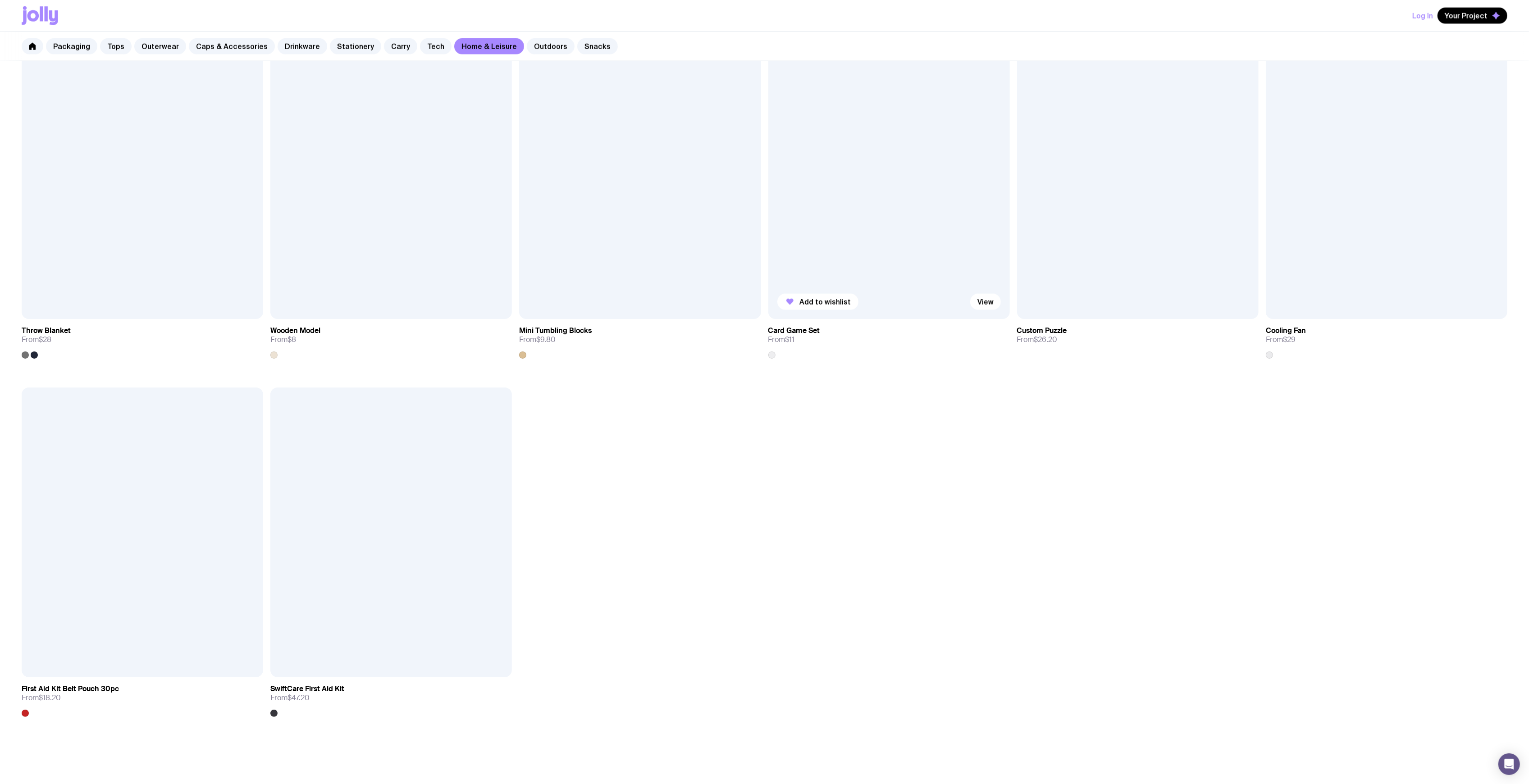
scroll to position [1726, 0]
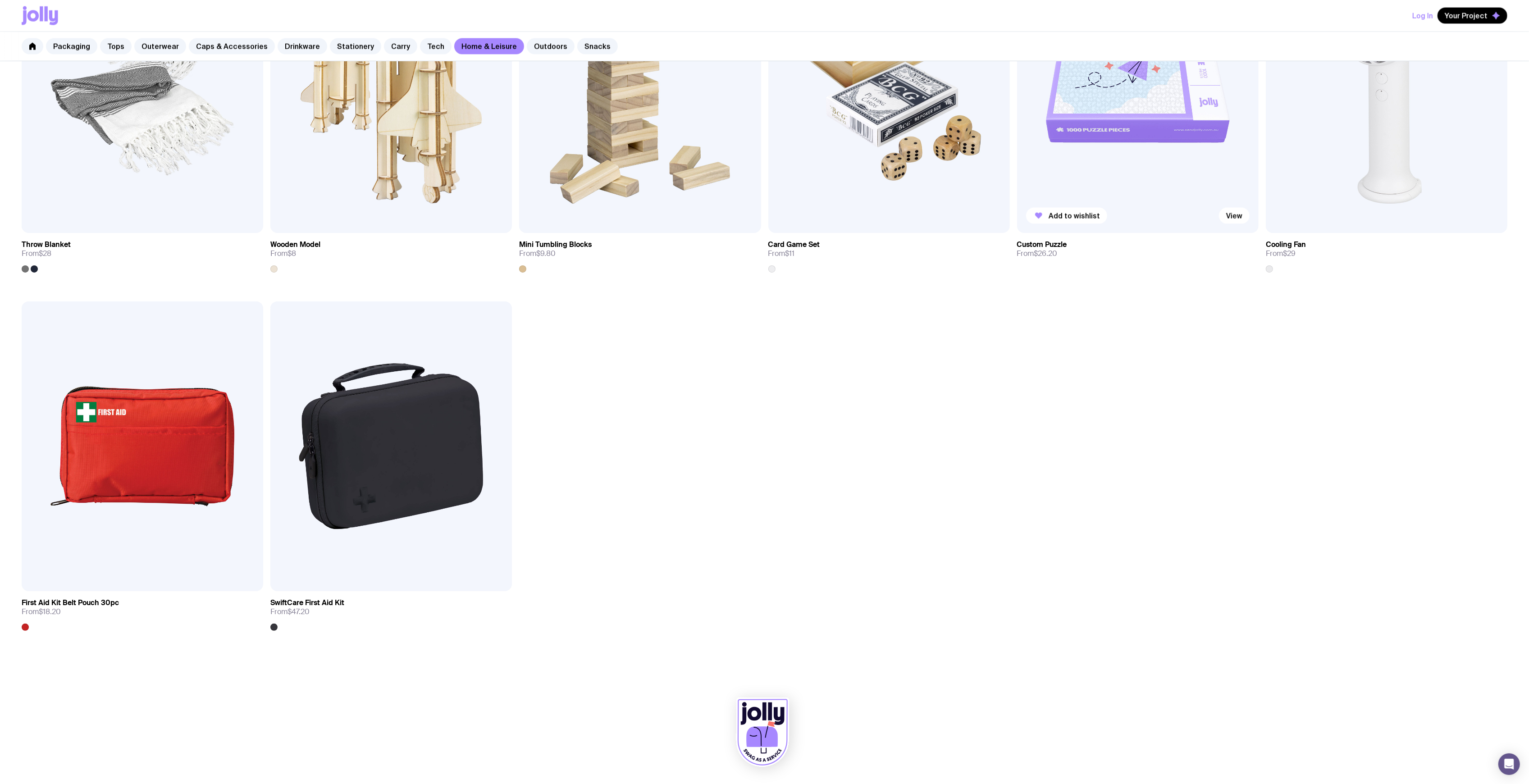
click at [1053, 151] on img at bounding box center [1138, 88] width 242 height 290
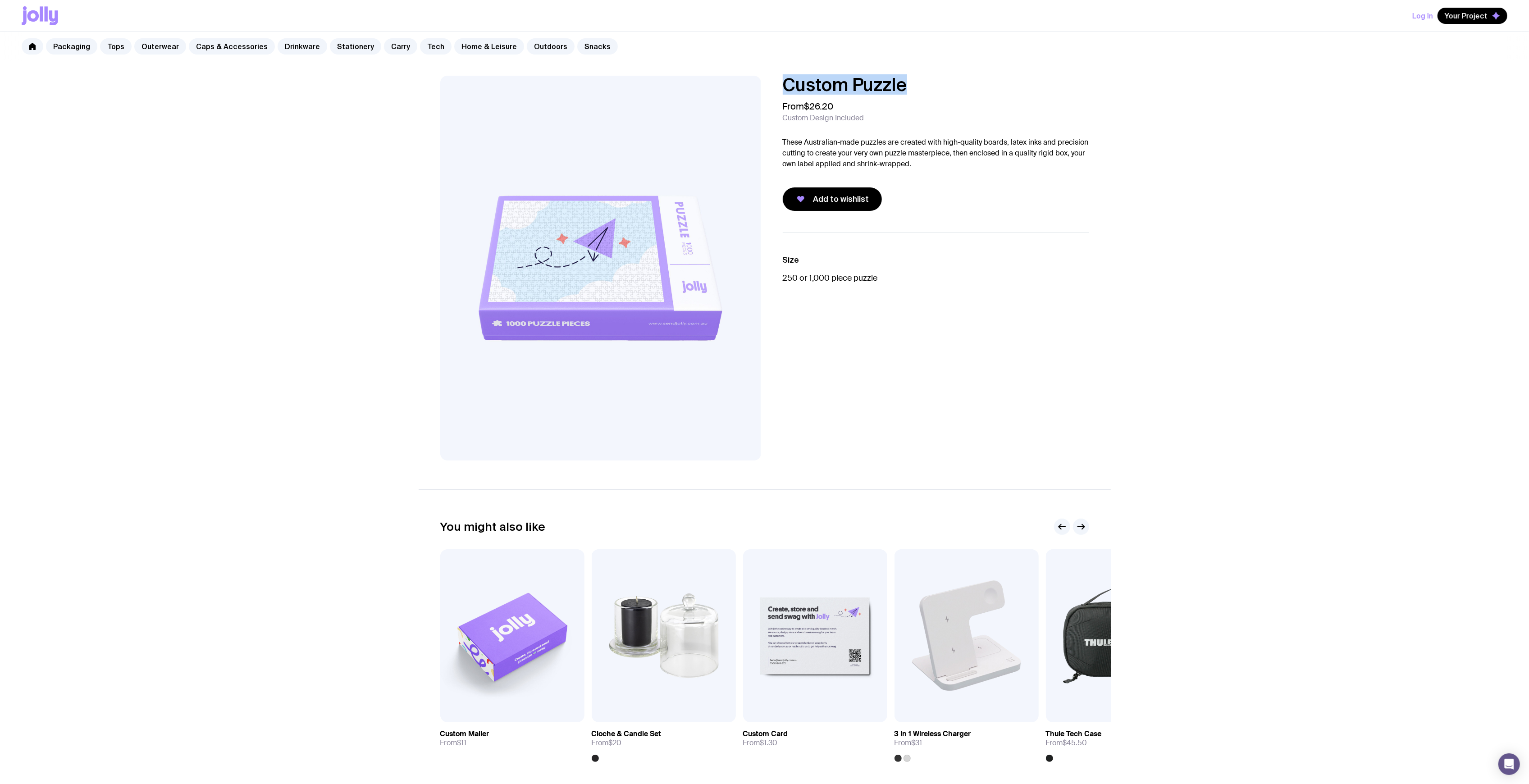
drag, startPoint x: 823, startPoint y: 87, endPoint x: 777, endPoint y: 83, distance: 46.2
click at [777, 83] on div "Custom Puzzle From $26.20 Custom Design Included These Australian-made puzzles …" at bounding box center [928, 144] width 321 height 135
copy h1 "Custom Puzzle"
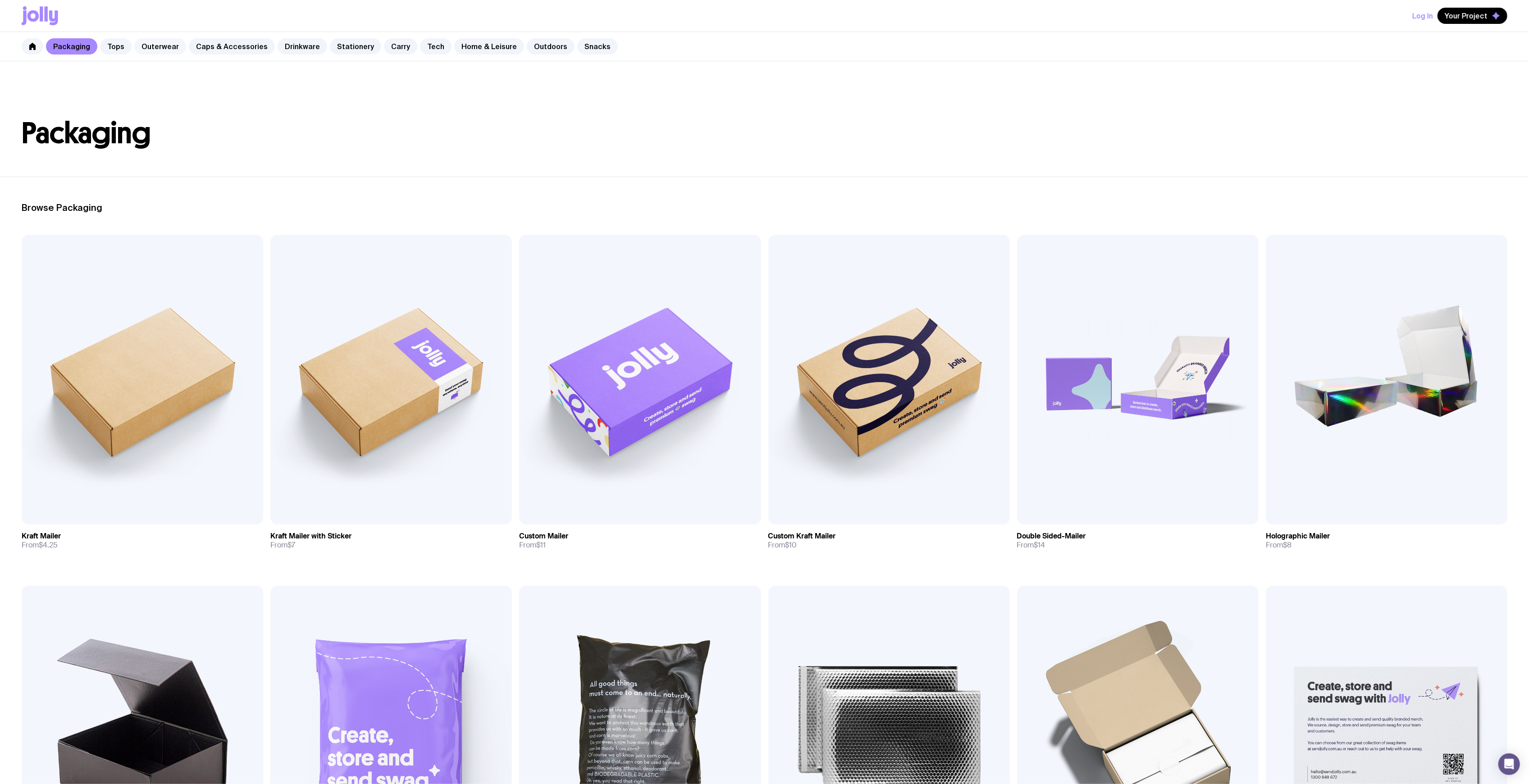
drag, startPoint x: 159, startPoint y: 51, endPoint x: 139, endPoint y: 54, distance: 20.2
click at [159, 51] on link "Outerwear" at bounding box center [160, 46] width 52 height 16
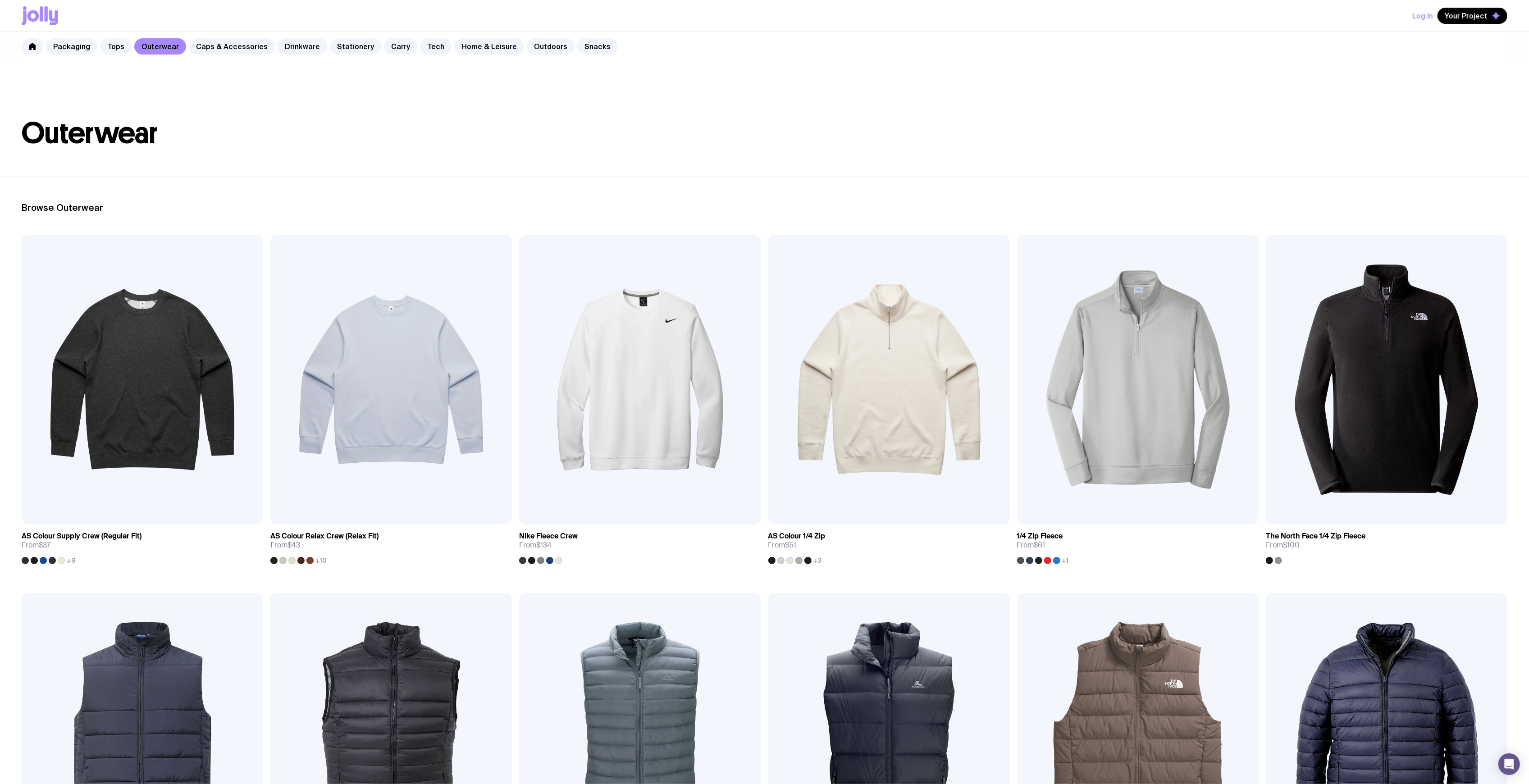
click at [106, 45] on link "Tops" at bounding box center [116, 46] width 31 height 16
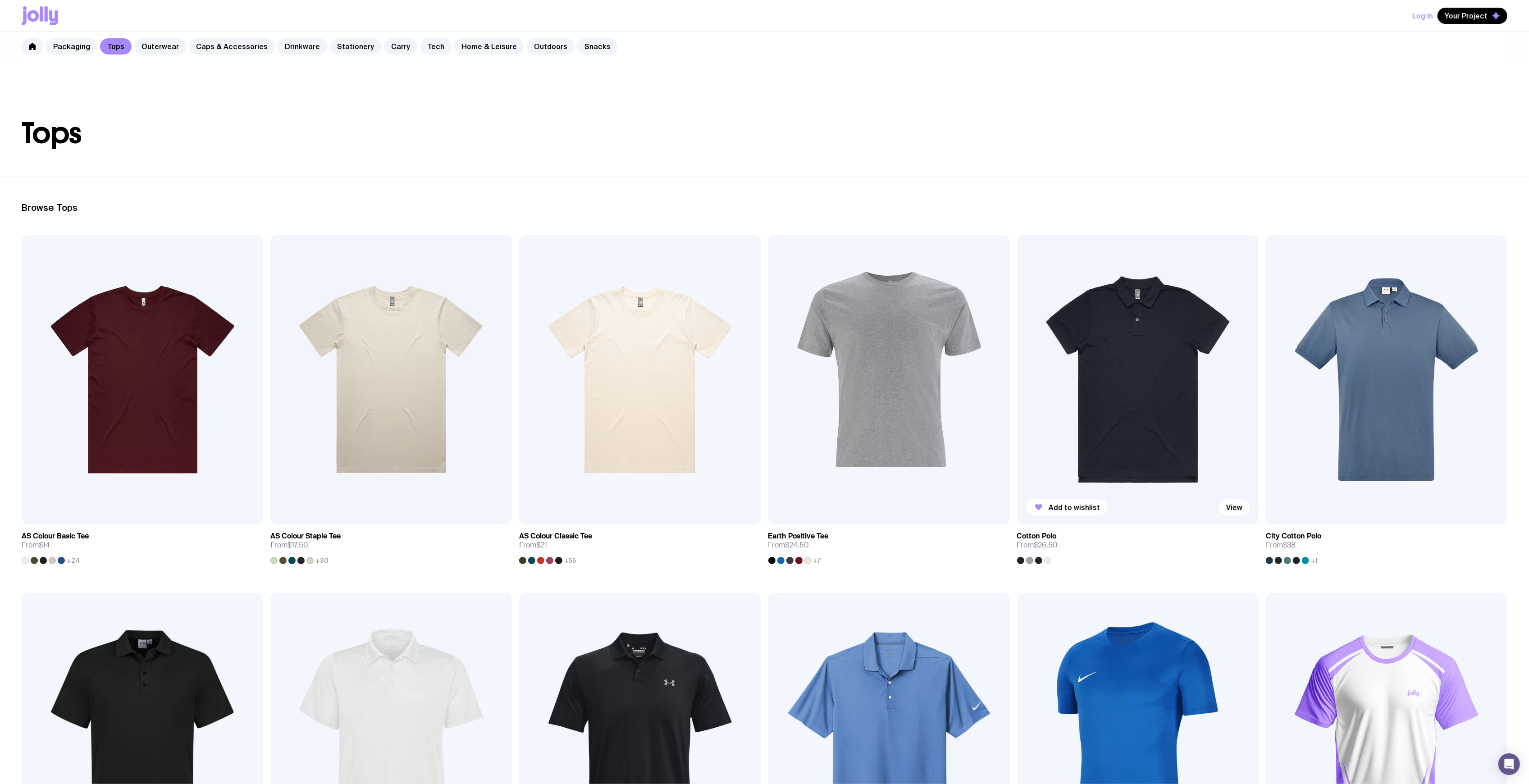
click at [1105, 331] on img at bounding box center [1138, 380] width 242 height 290
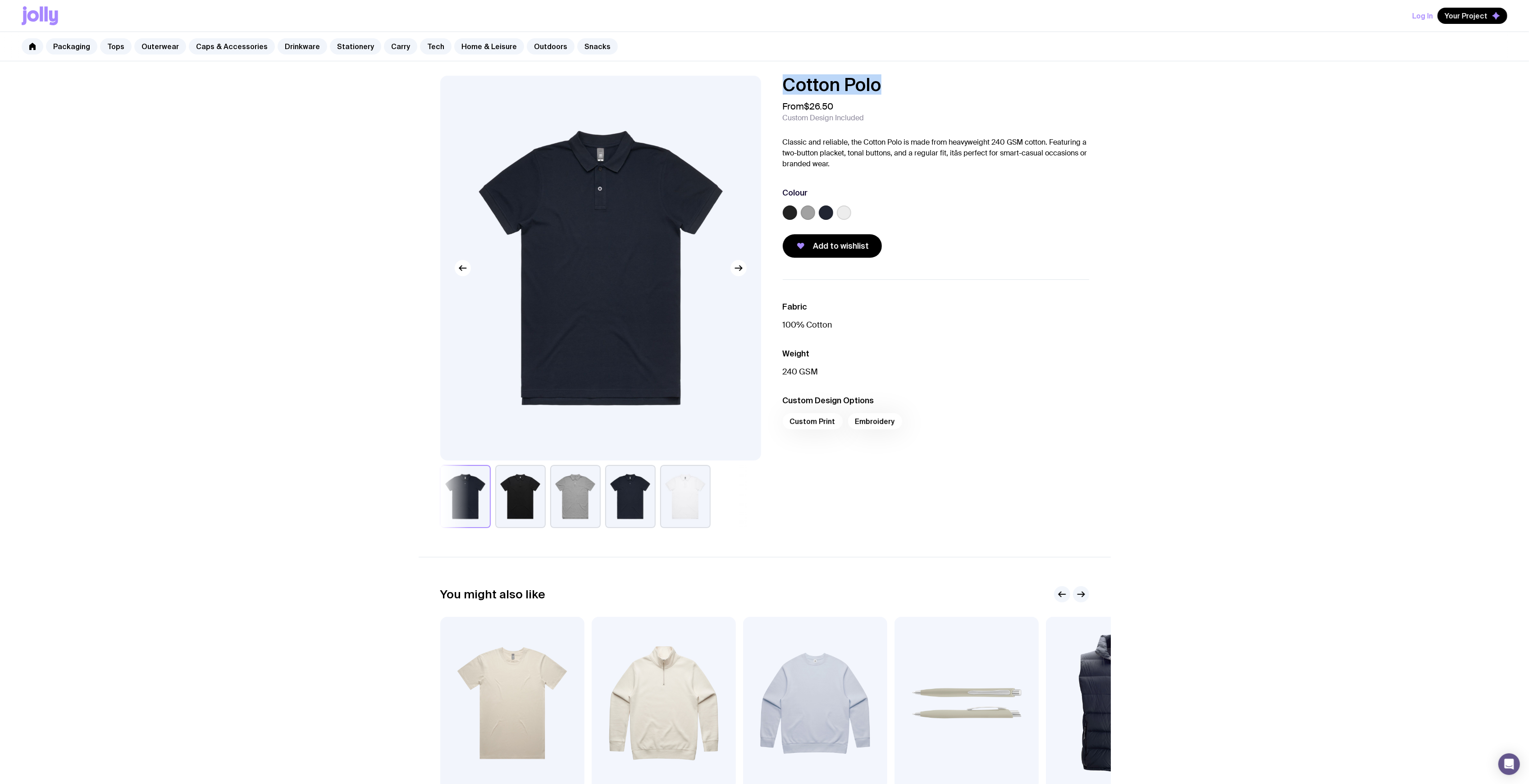
drag, startPoint x: 895, startPoint y: 83, endPoint x: 763, endPoint y: 77, distance: 132.1
click at [763, 78] on div "Cotton Polo From $26.50 Custom Design Included Classic and reliable, the Cotton…" at bounding box center [764, 302] width 692 height 452
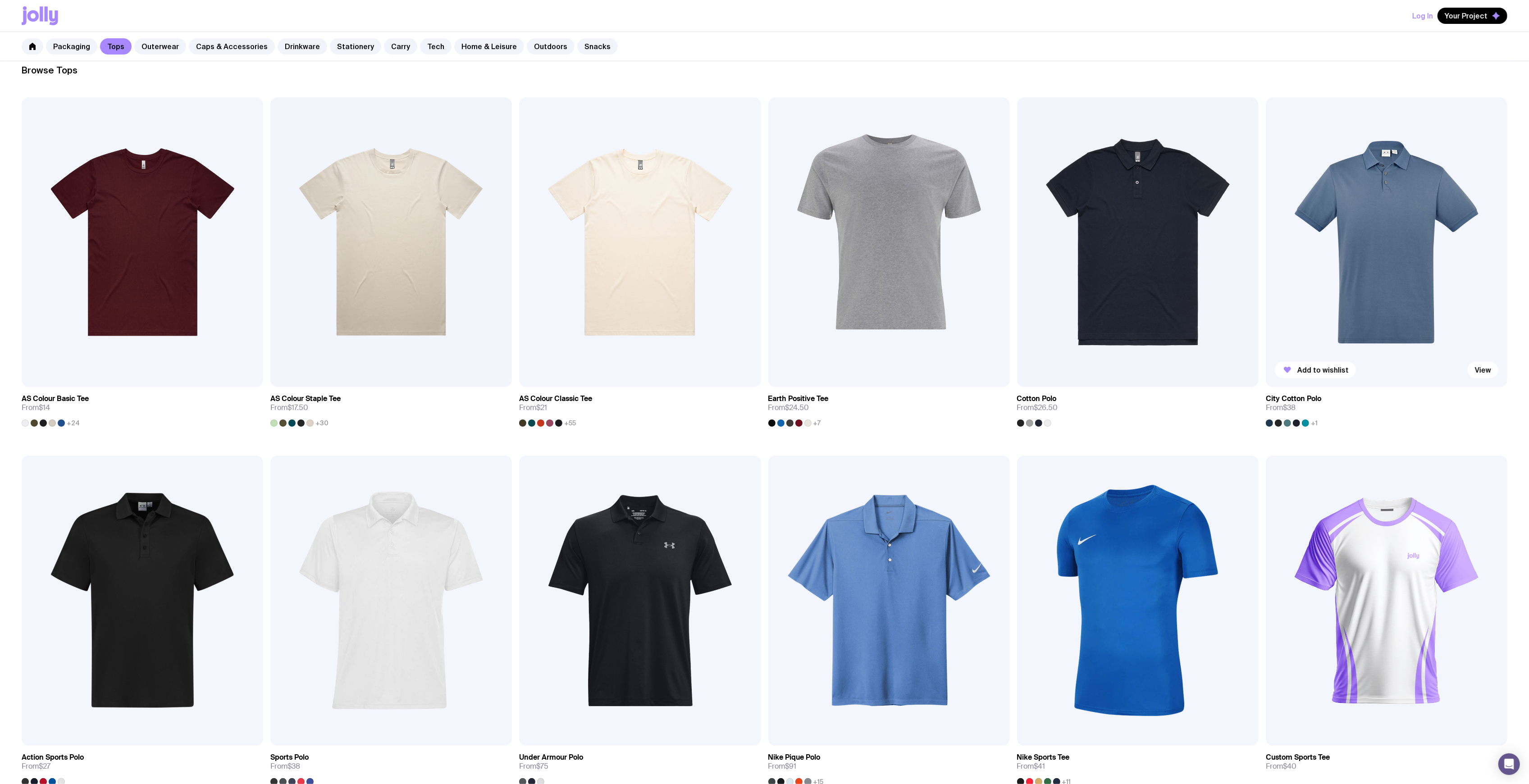
scroll to position [180, 0]
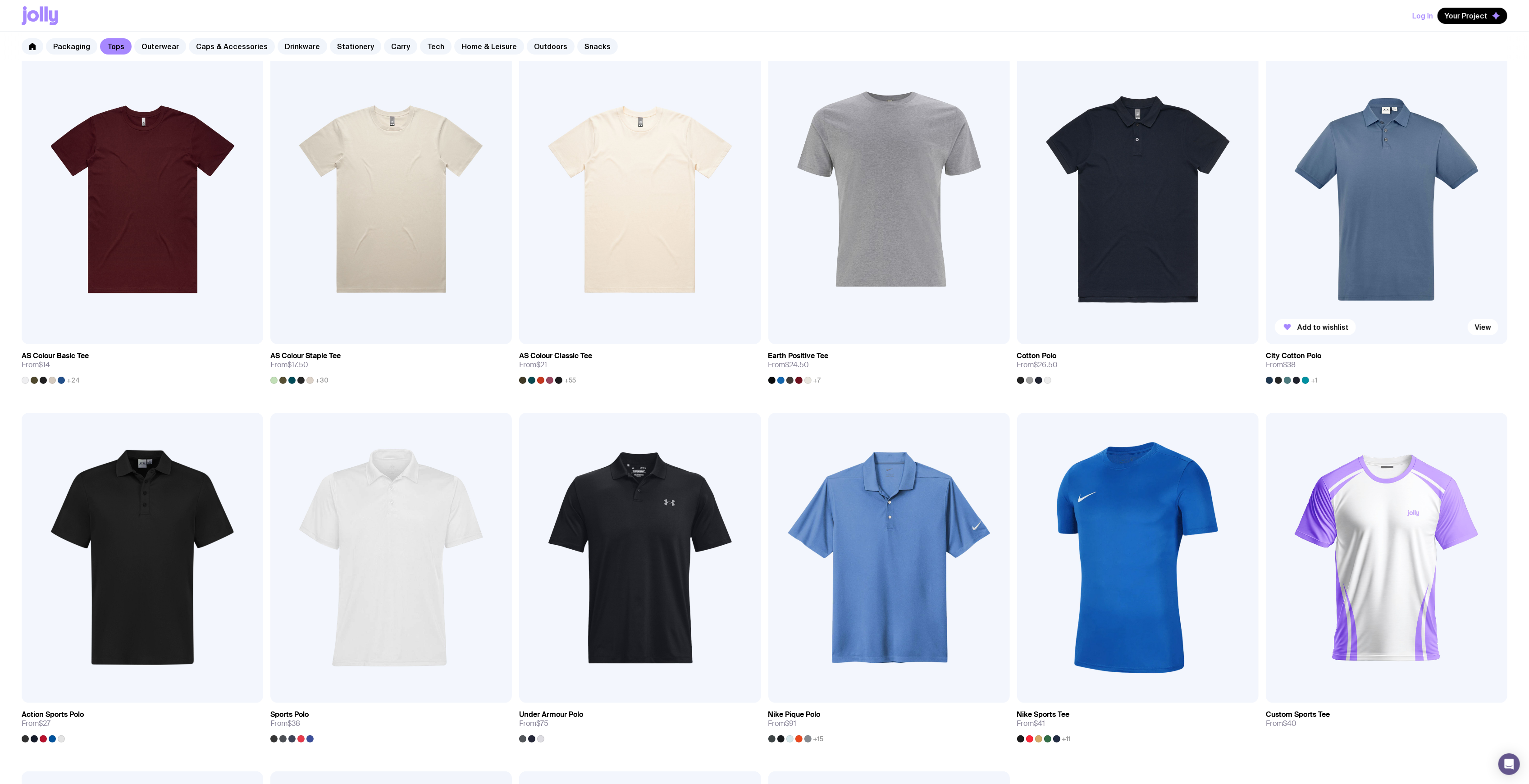
click at [1426, 149] on img at bounding box center [1387, 199] width 242 height 290
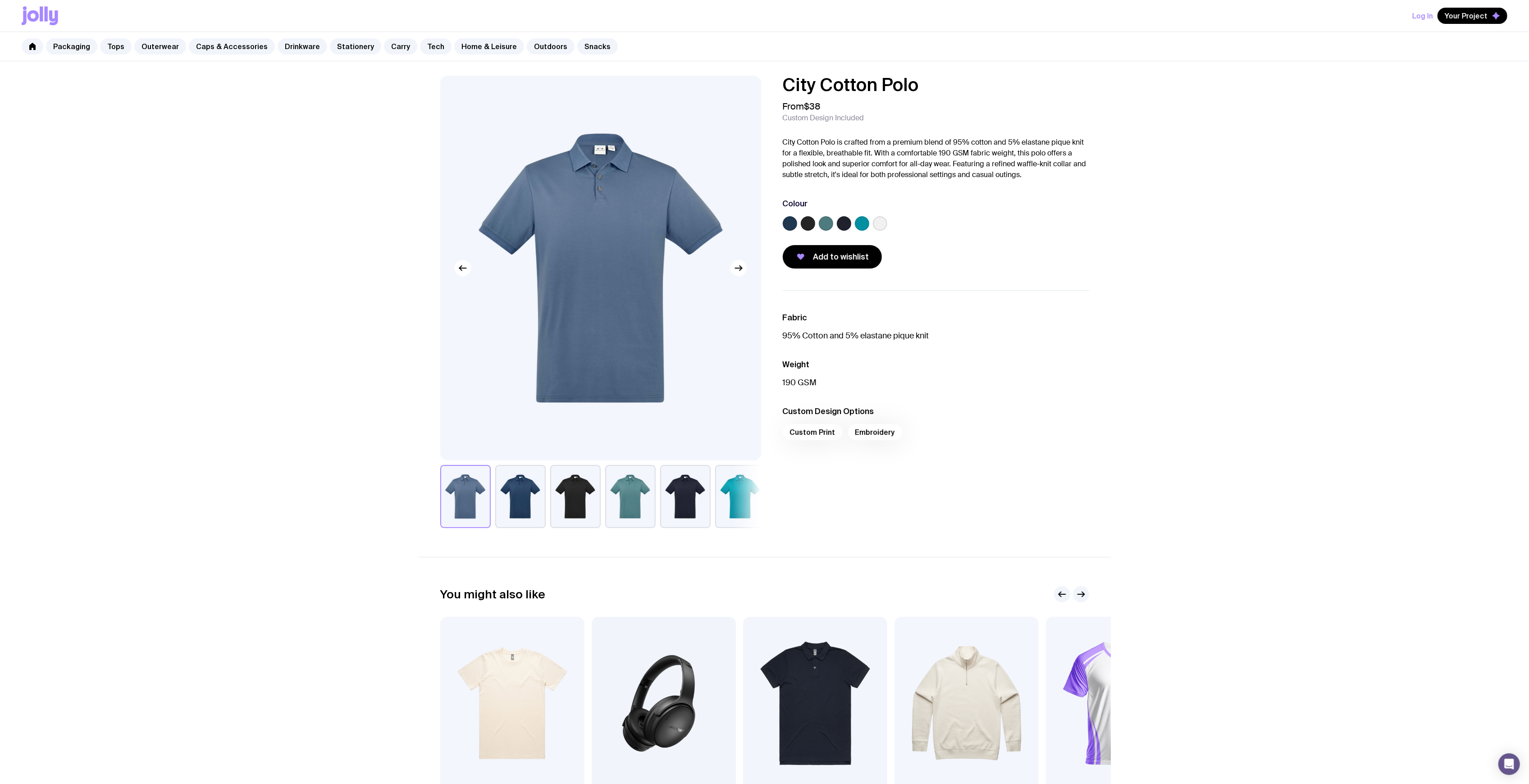
drag, startPoint x: 931, startPoint y: 85, endPoint x: 709, endPoint y: 80, distance: 222.1
click at [705, 80] on div "City Cotton Polo From $38 Custom Design Included City Cotton Polo is crafted fr…" at bounding box center [764, 302] width 692 height 452
copy h1 "City Cotton Polo"
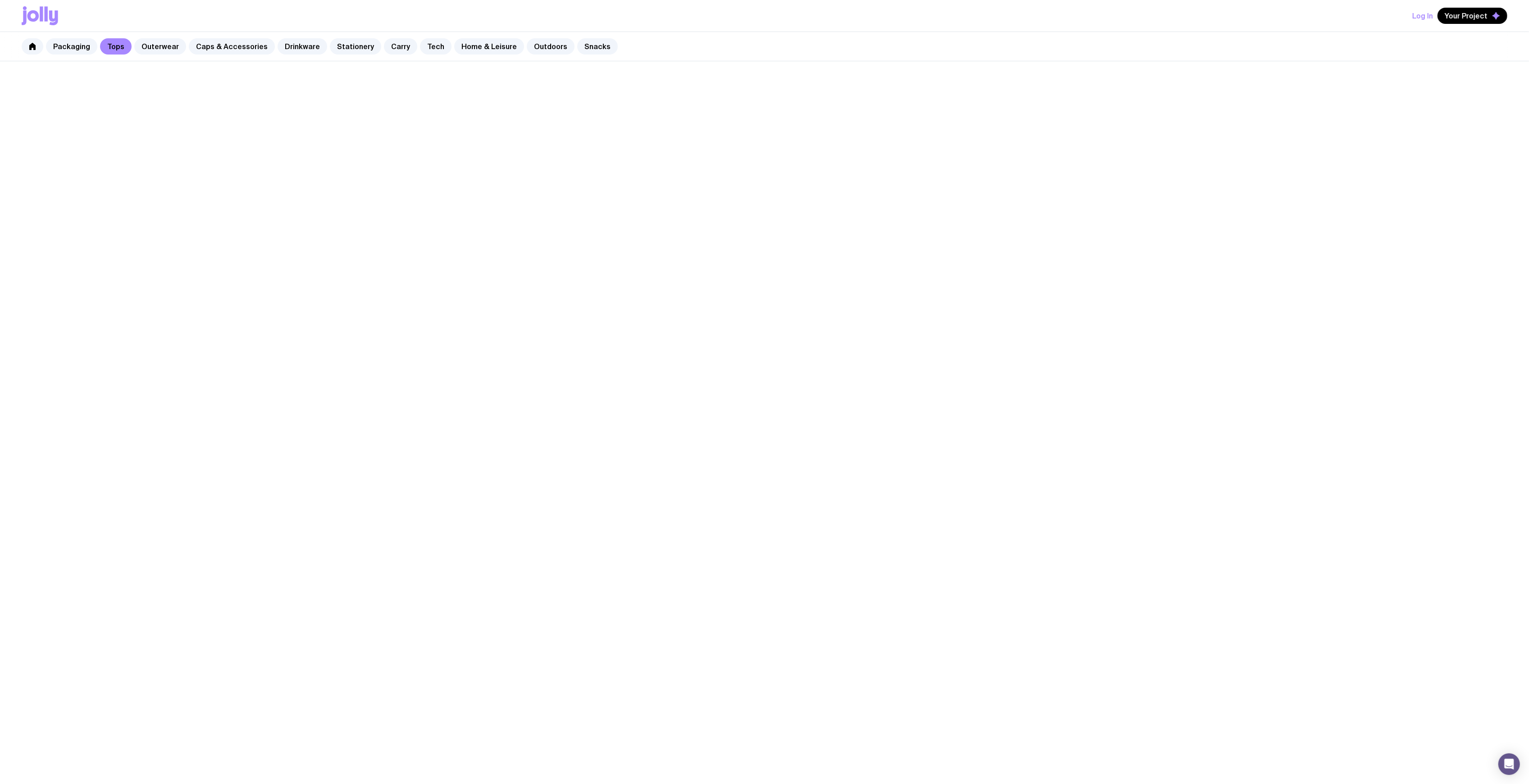
scroll to position [180, 0]
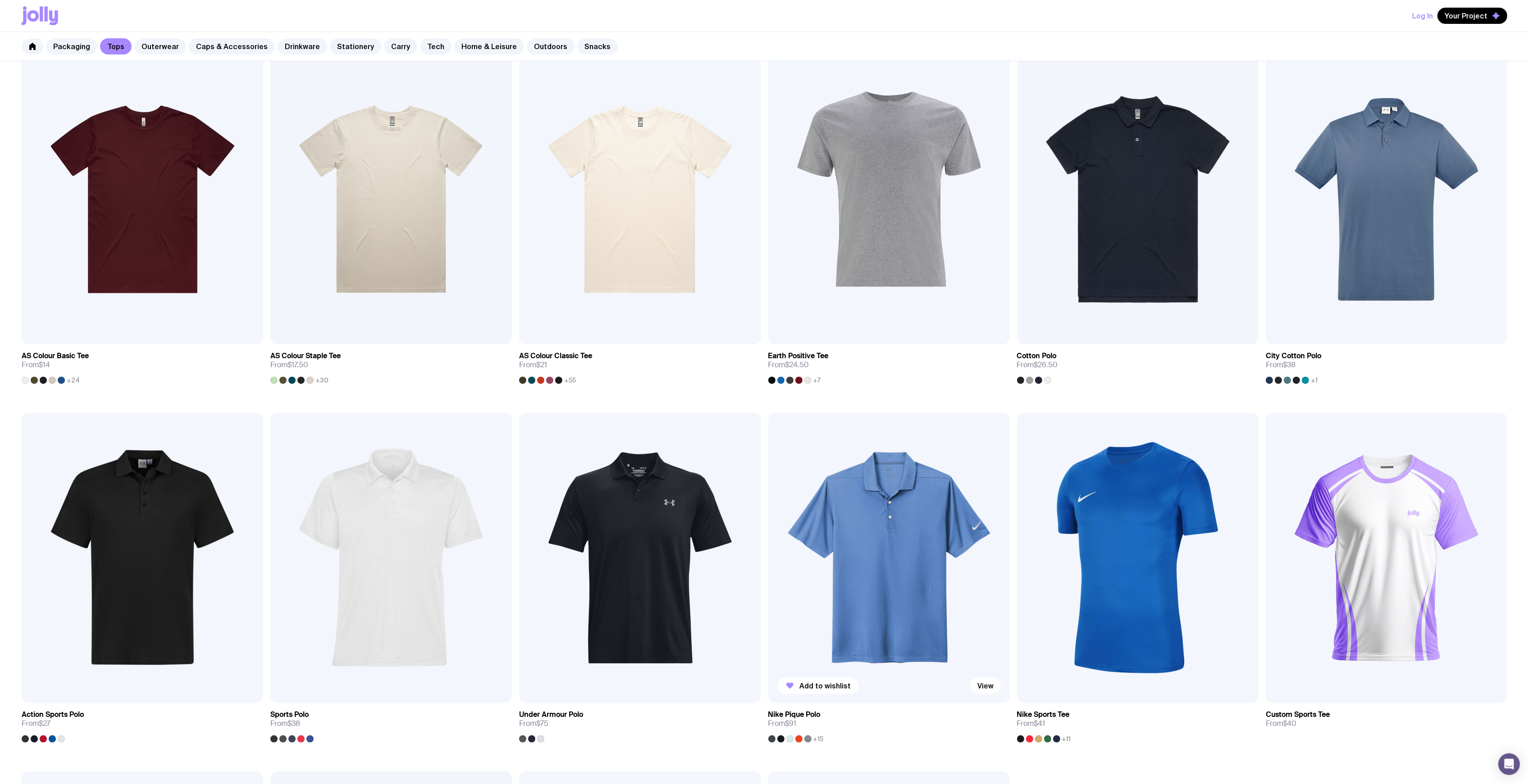
click at [876, 576] on img at bounding box center [889, 557] width 242 height 290
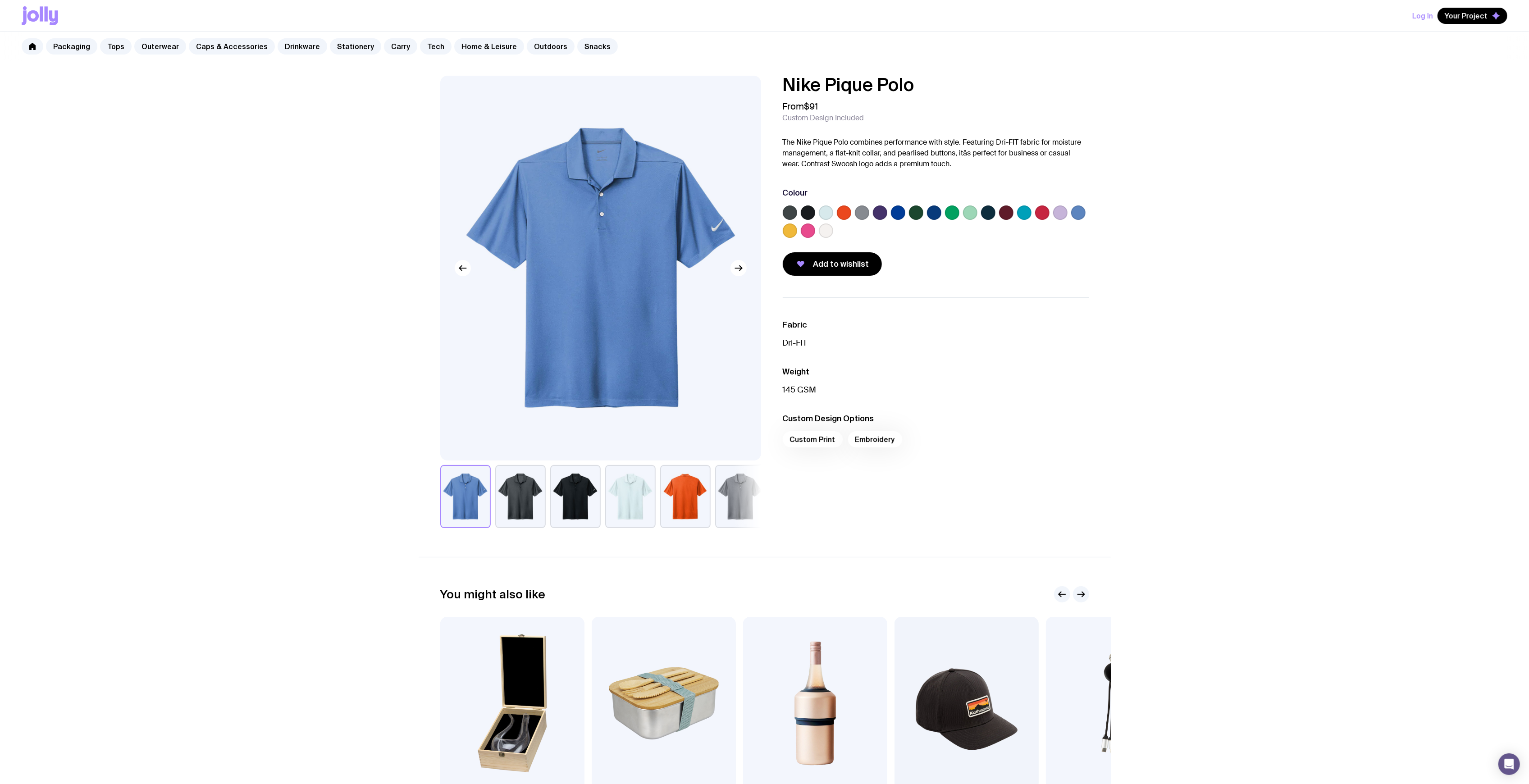
scroll to position [180, 0]
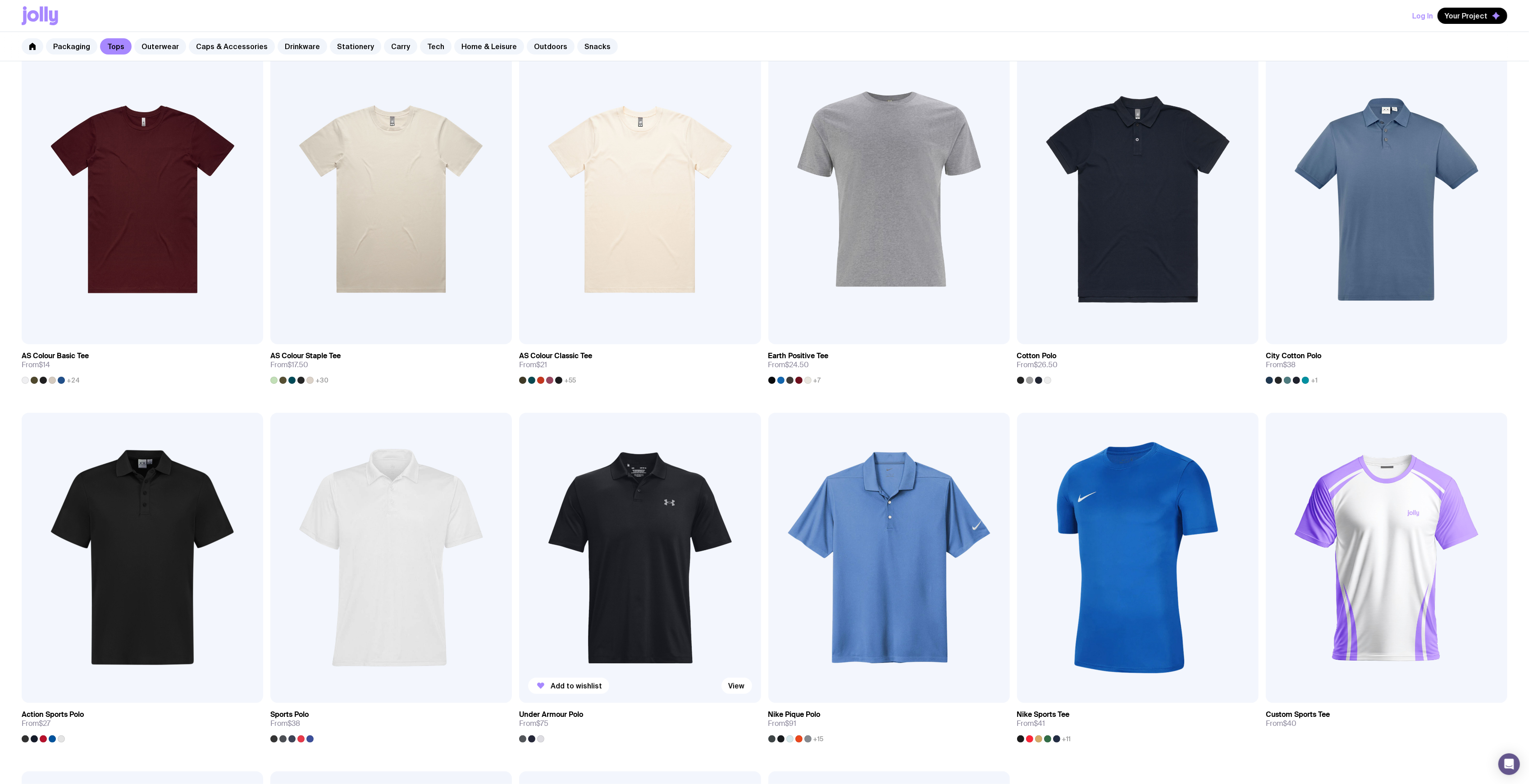
click at [622, 511] on img at bounding box center [640, 557] width 242 height 290
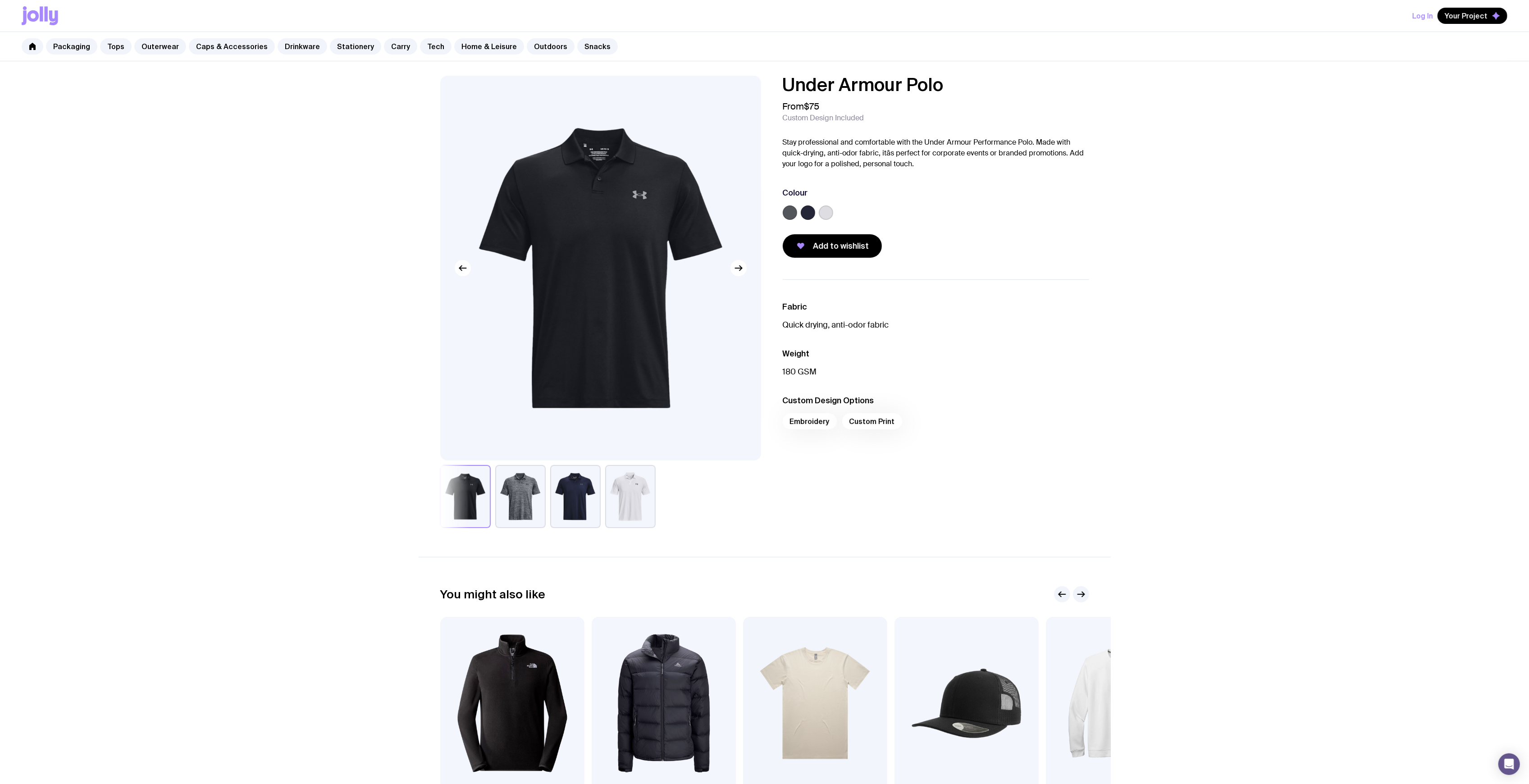
drag, startPoint x: 963, startPoint y: 87, endPoint x: 802, endPoint y: 80, distance: 161.2
click at [779, 87] on div "Under Armour Polo From $75 Custom Design Included Stay professional and comfort…" at bounding box center [928, 167] width 321 height 182
copy h1 "Under Armour Polo"
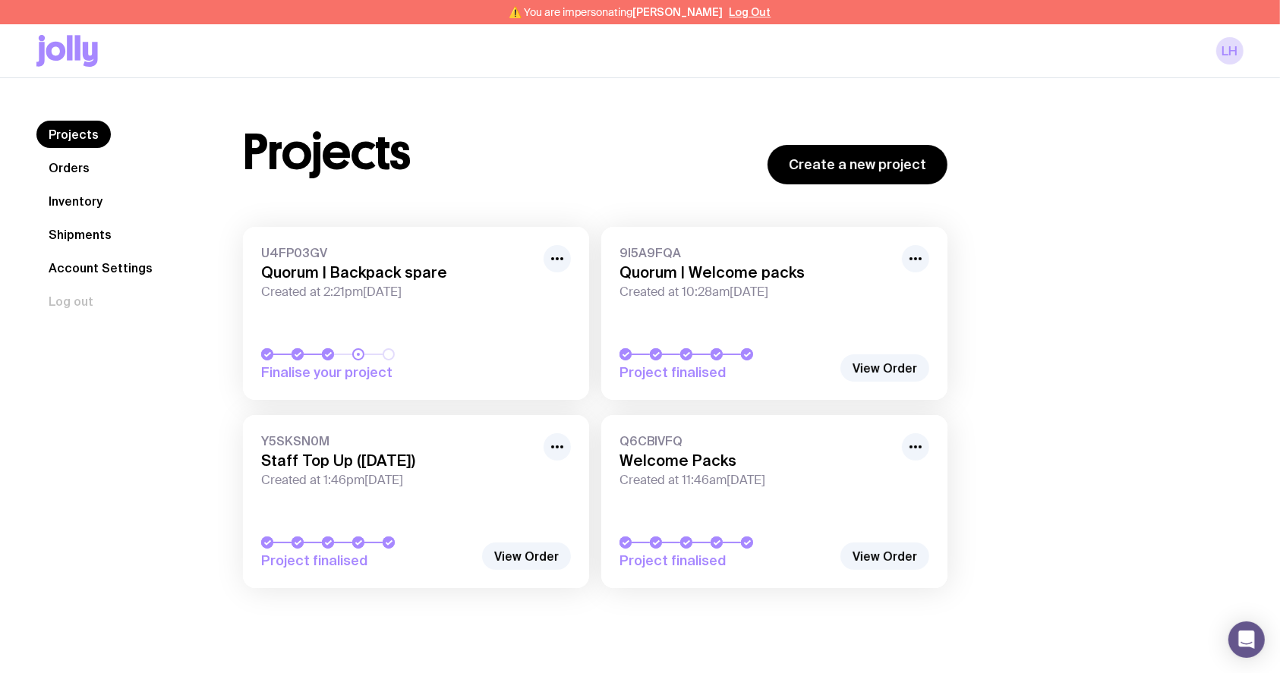
click at [90, 222] on link "Shipments" at bounding box center [79, 234] width 87 height 27
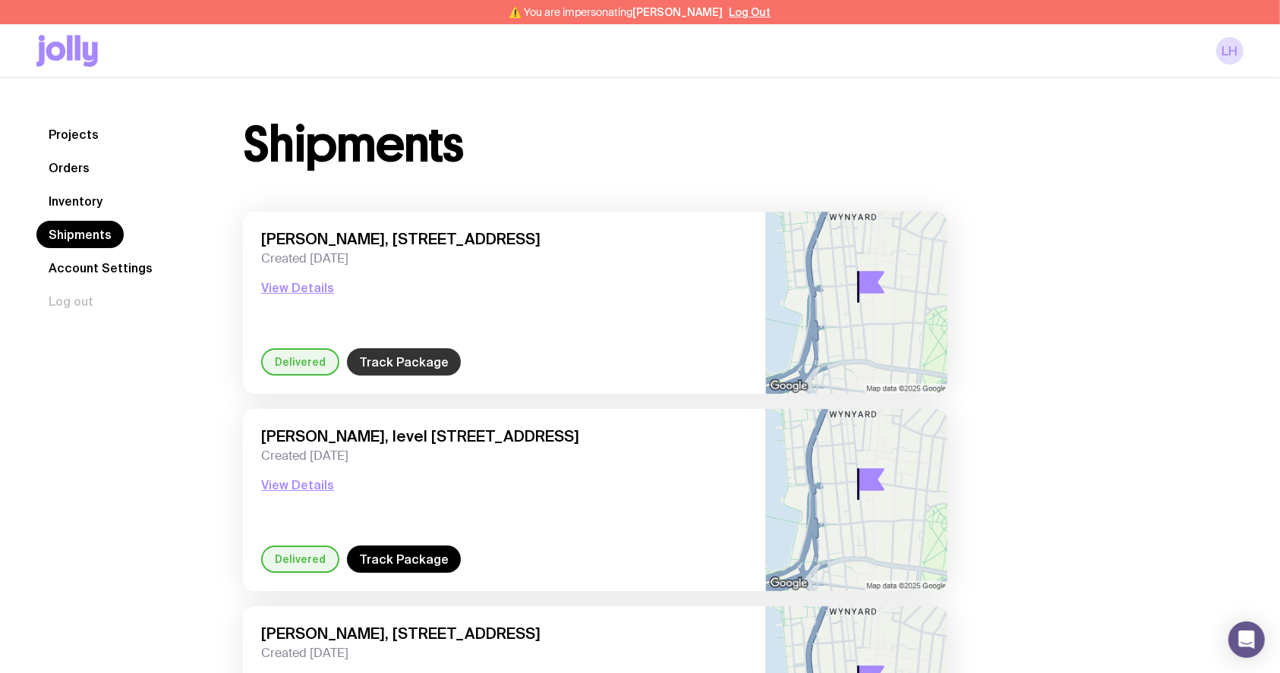
click at [384, 358] on link "Track Package" at bounding box center [404, 361] width 114 height 27
click at [733, 14] on button "Log Out" at bounding box center [751, 12] width 42 height 12
